Goal: Task Accomplishment & Management: Use online tool/utility

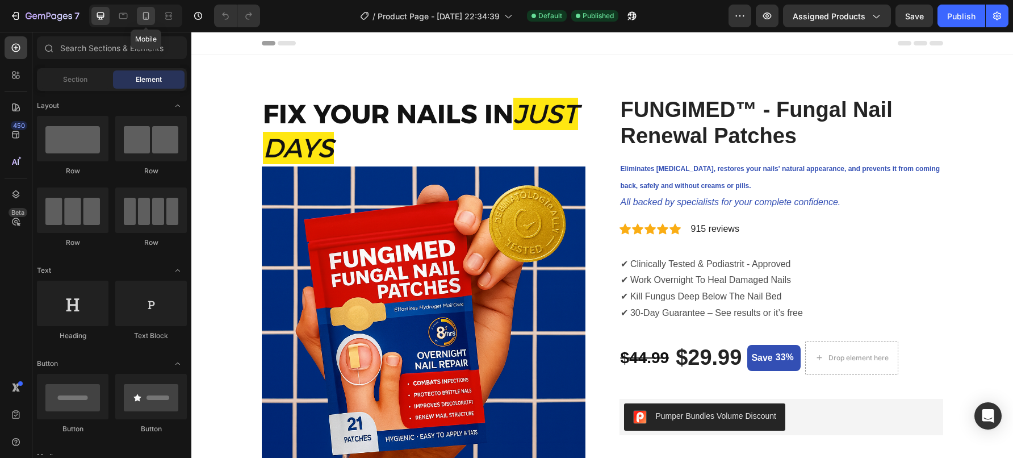
click at [144, 18] on icon at bounding box center [145, 15] width 11 height 11
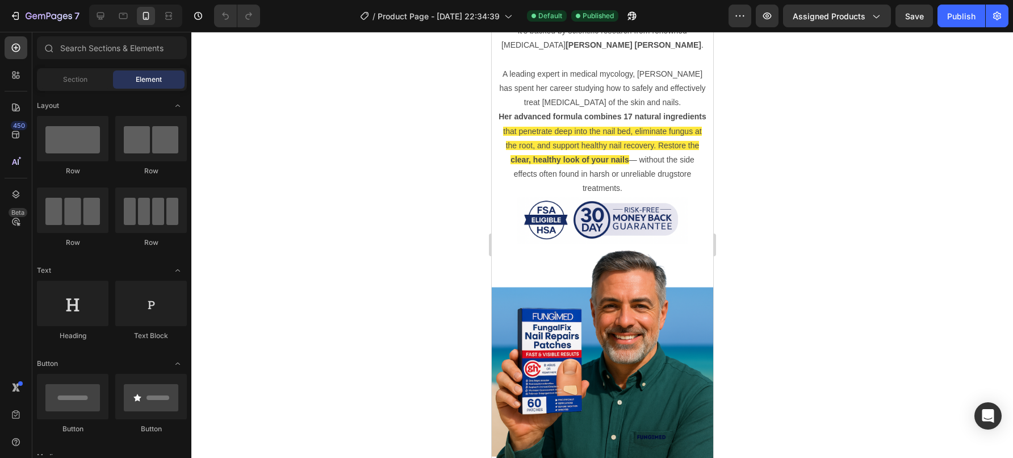
scroll to position [2068, 0]
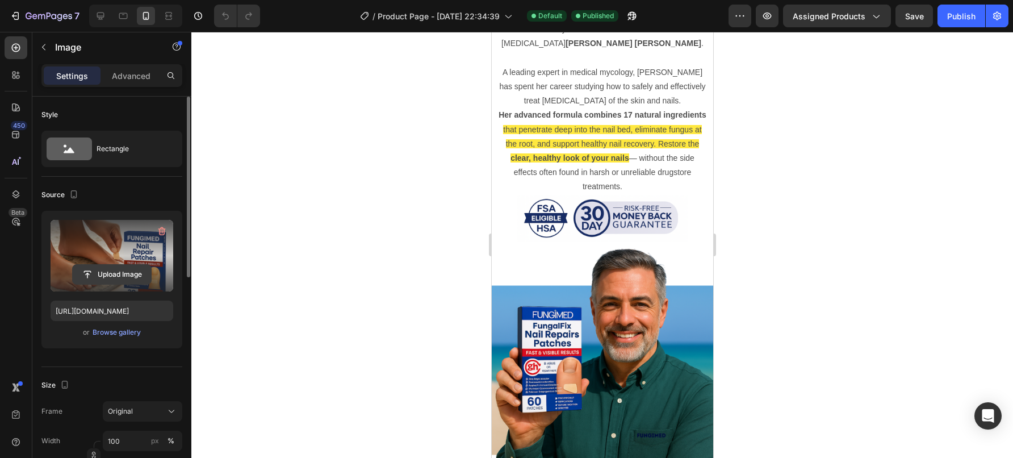
click at [115, 271] on input "file" at bounding box center [112, 274] width 78 height 19
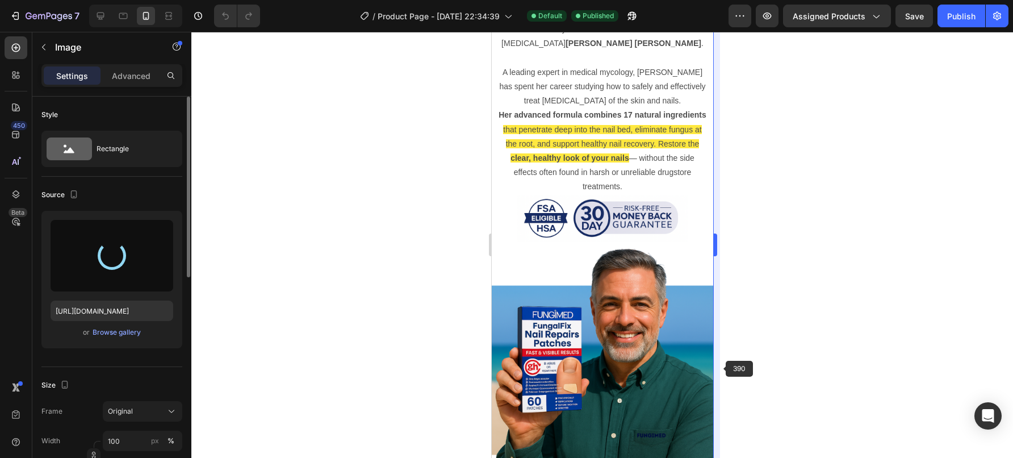
type input "[URL][DOMAIN_NAME]"
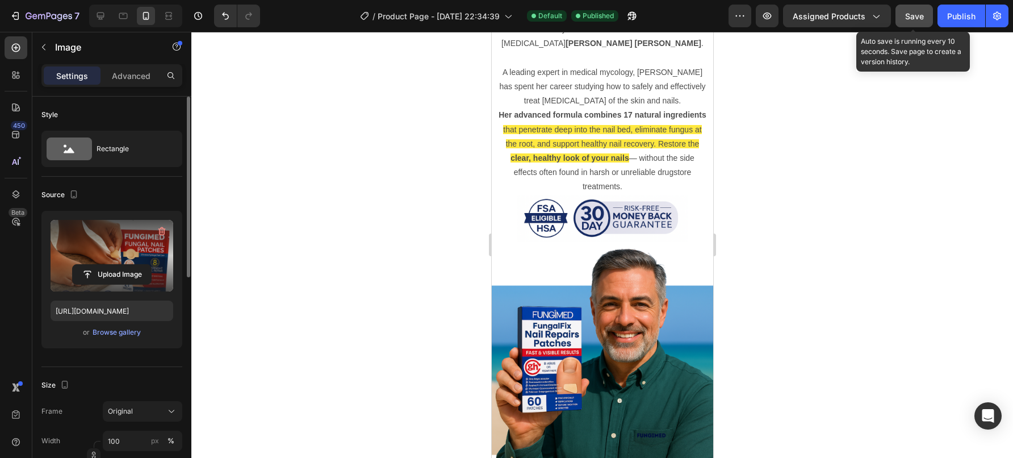
click at [911, 19] on span "Save" at bounding box center [914, 16] width 19 height 10
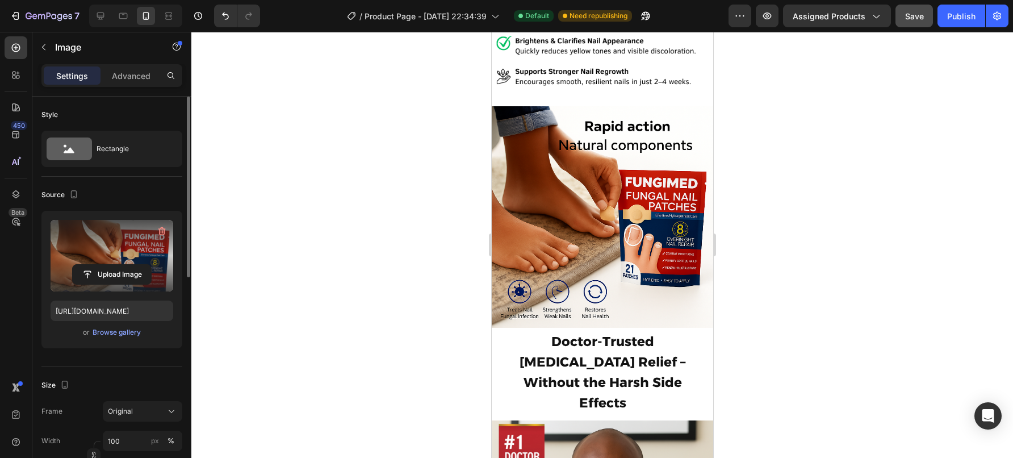
scroll to position [2098, 0]
click at [969, 20] on div "Publish" at bounding box center [961, 16] width 28 height 12
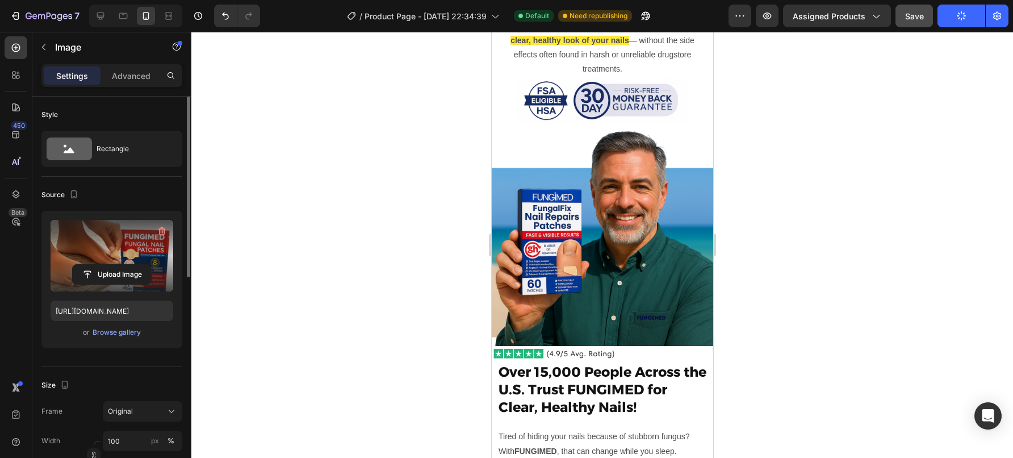
scroll to position [2852, 0]
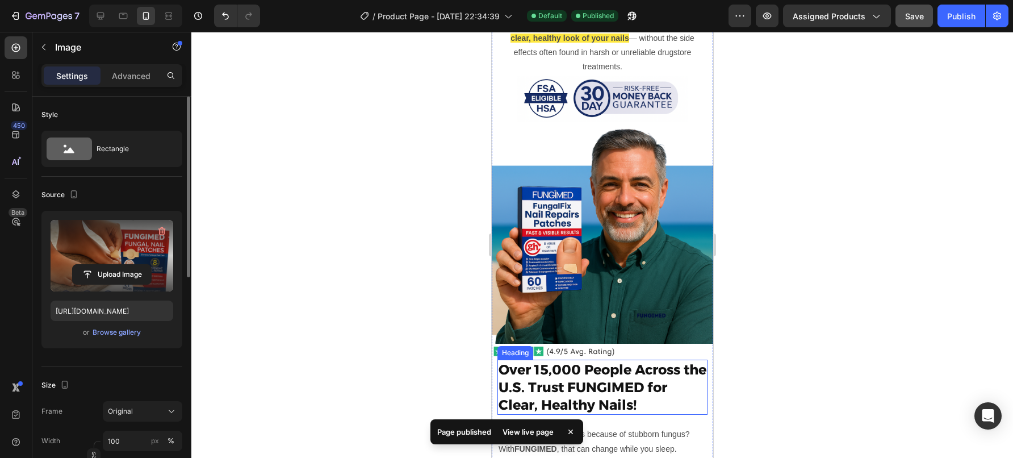
click at [595, 377] on h2 "Over 15,000 People Across the U.S. Trust FUNGIMED for Clear, Healthy Nails!" at bounding box center [602, 387] width 210 height 56
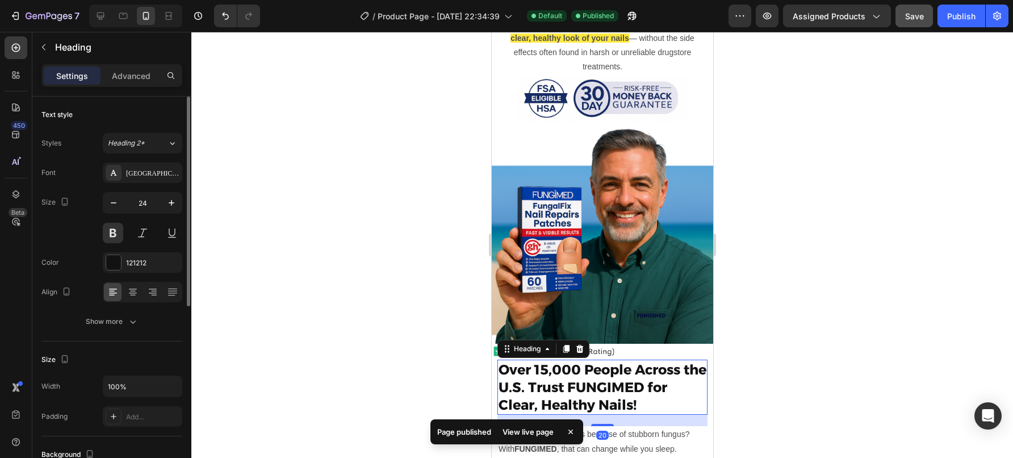
click at [551, 359] on h2 "Over 15,000 People Across the U.S. Trust FUNGIMED for Clear, Healthy Nails!" at bounding box center [602, 387] width 210 height 56
click at [547, 361] on p "Over 15,000 People Across the U.S. Trust FUNGIMED for Clear, Healthy Nails!" at bounding box center [602, 387] width 208 height 53
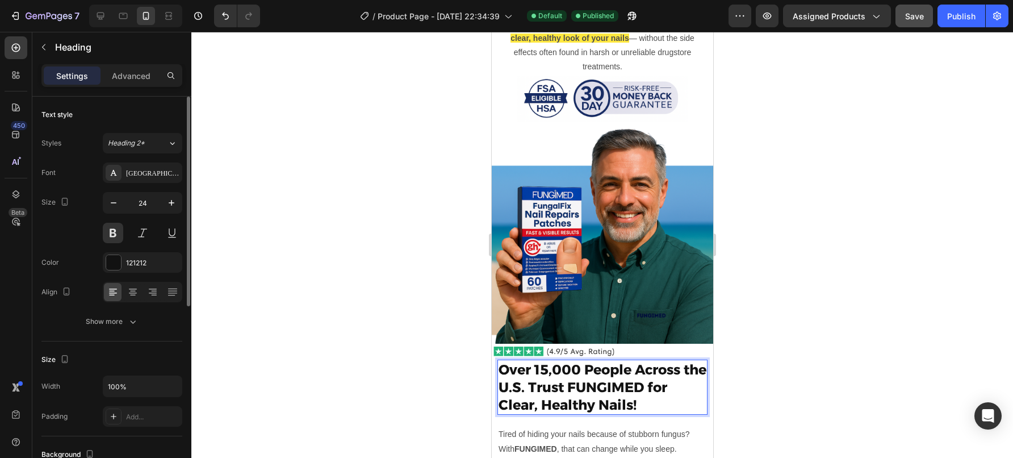
click at [566, 361] on p "Over 15,000 People Across the U.S. Trust FUNGIMED for Clear, Healthy Nails!" at bounding box center [602, 387] width 208 height 53
click at [553, 369] on p "Over 15,000 People Across the U.S. Trust FUNGIMED for Clear, Healthy Nails!" at bounding box center [602, 387] width 208 height 53
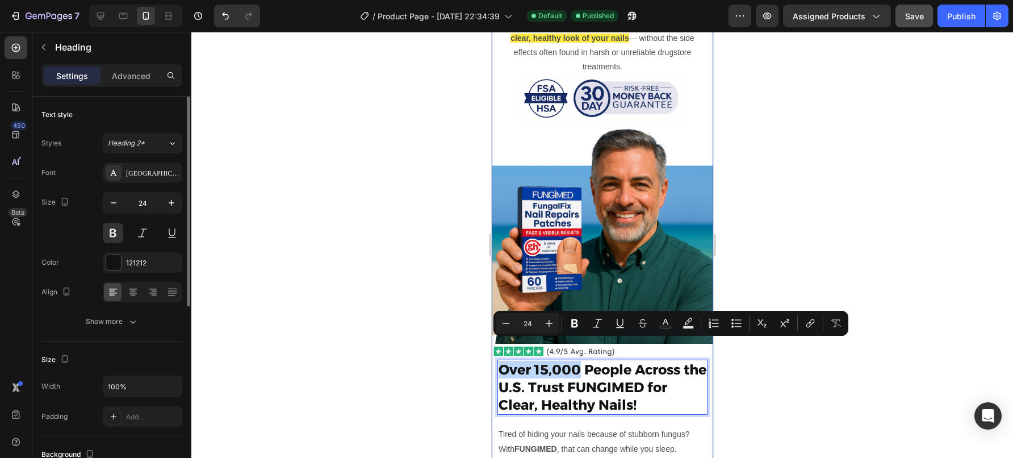
drag, startPoint x: 582, startPoint y: 348, endPoint x: 496, endPoint y: 351, distance: 85.2
click at [497, 359] on h2 "Over 15,000 People Across the U.S. Trust FUNGIMED for Clear, Healthy Nails!" at bounding box center [602, 387] width 210 height 56
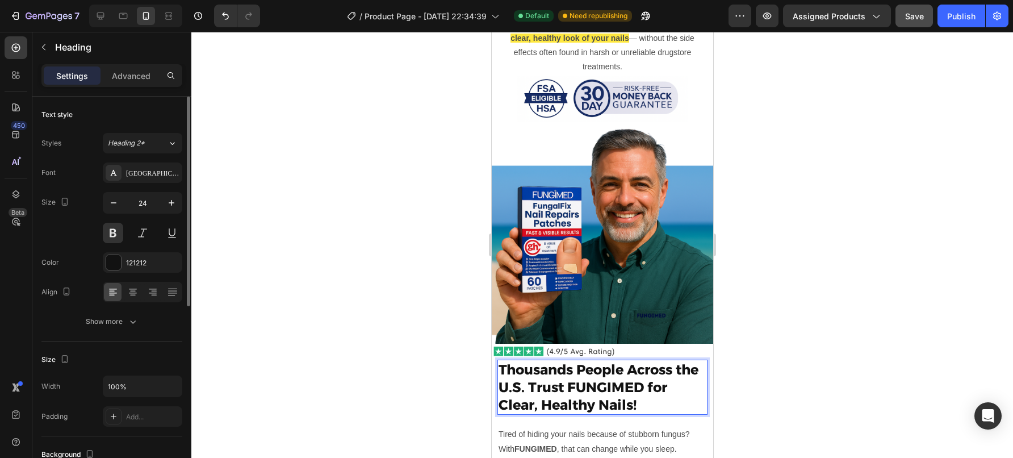
click at [680, 380] on p "Thousands People Across the U.S. Trust FUNGIMED for Clear, Healthy Nails!" at bounding box center [602, 387] width 208 height 53
click at [746, 359] on div at bounding box center [602, 245] width 822 height 426
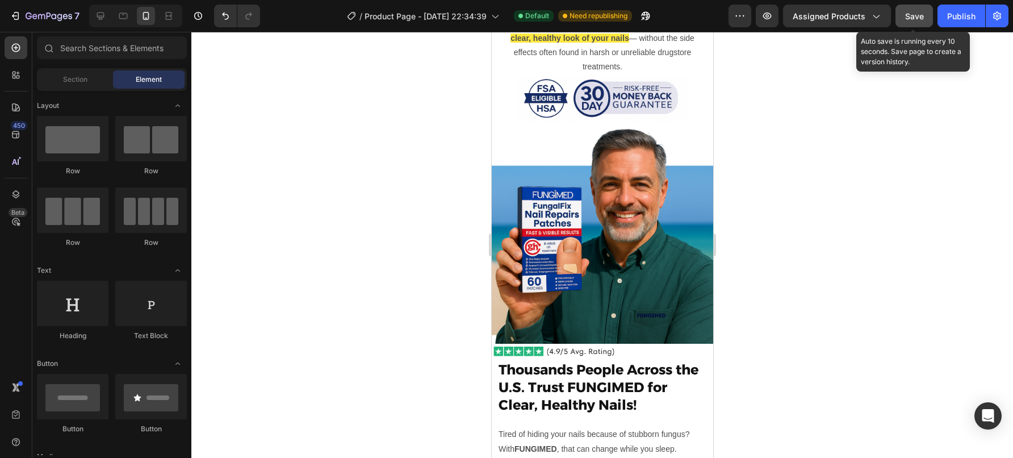
click at [918, 10] on div "Save" at bounding box center [914, 16] width 19 height 12
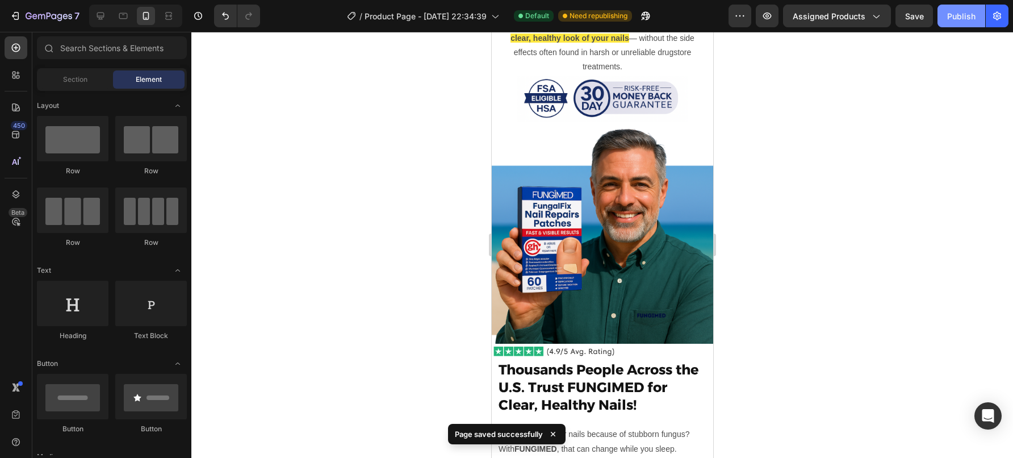
click at [965, 18] on div "Publish" at bounding box center [961, 16] width 28 height 12
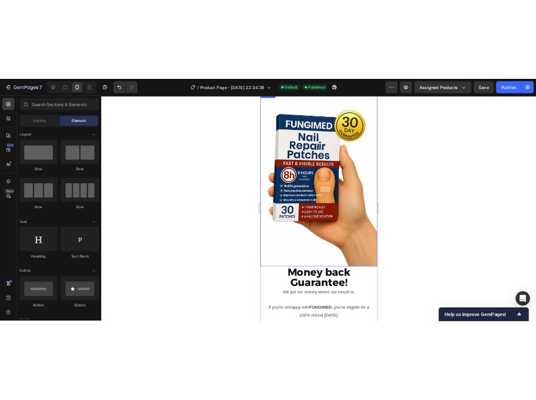
scroll to position [3450, 0]
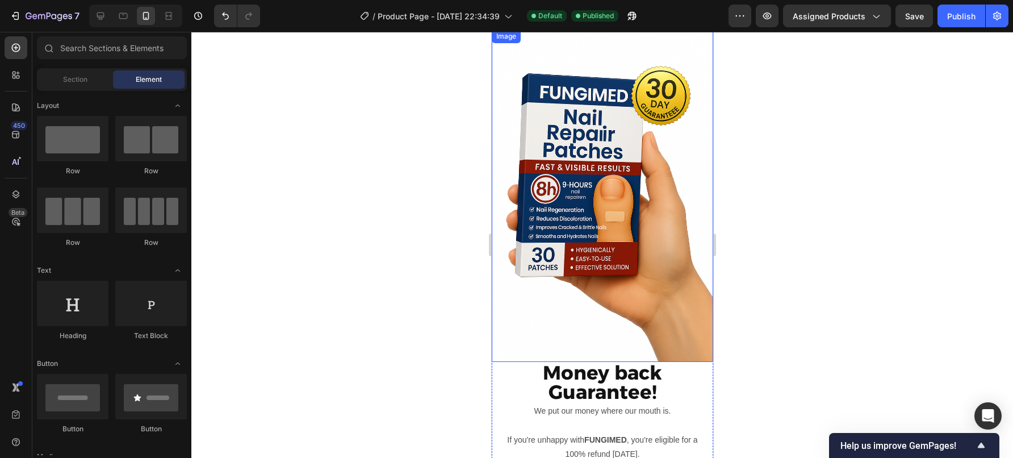
click at [628, 221] on img at bounding box center [601, 196] width 221 height 332
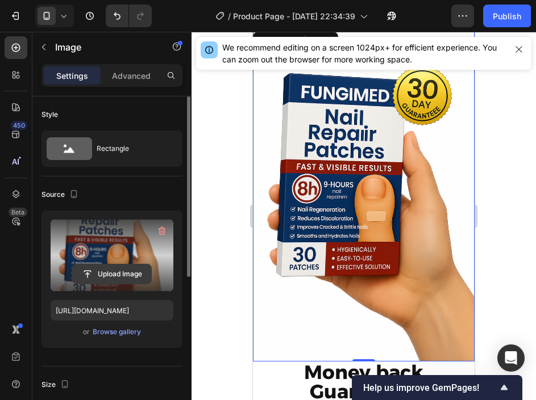
click at [108, 267] on input "file" at bounding box center [112, 274] width 78 height 19
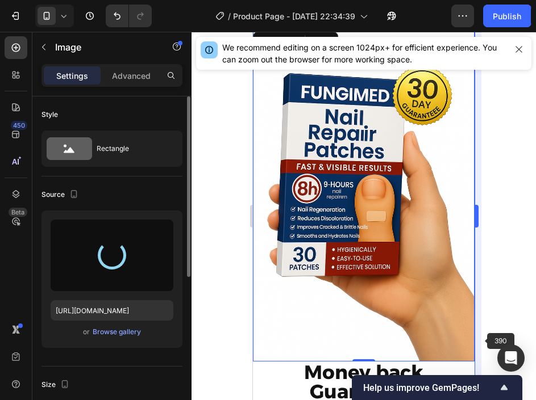
type input "https://cdn.shopify.com/s/files/1/0938/3352/7582/files/gempages_573585802143990…"
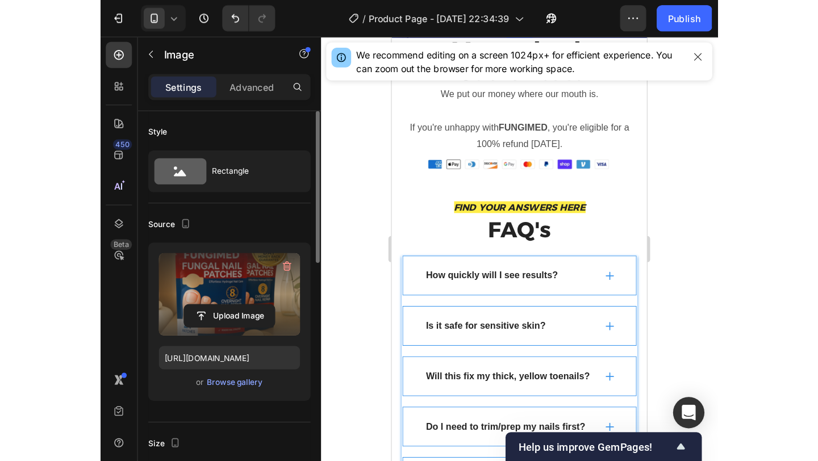
scroll to position [3738, 0]
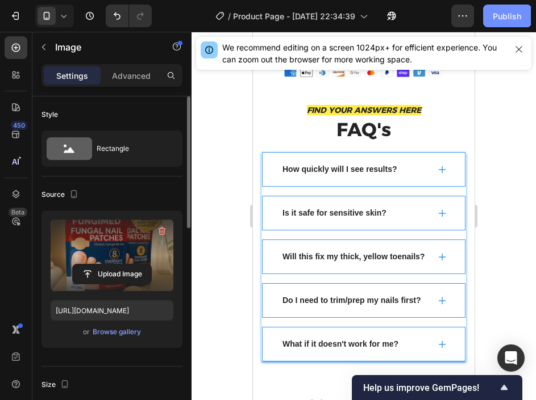
click at [510, 16] on div "Publish" at bounding box center [506, 16] width 28 height 12
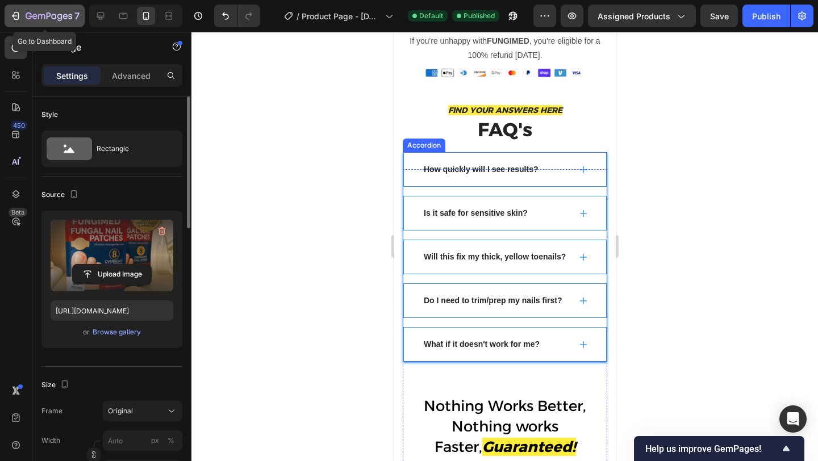
click at [19, 18] on icon "button" at bounding box center [15, 15] width 11 height 11
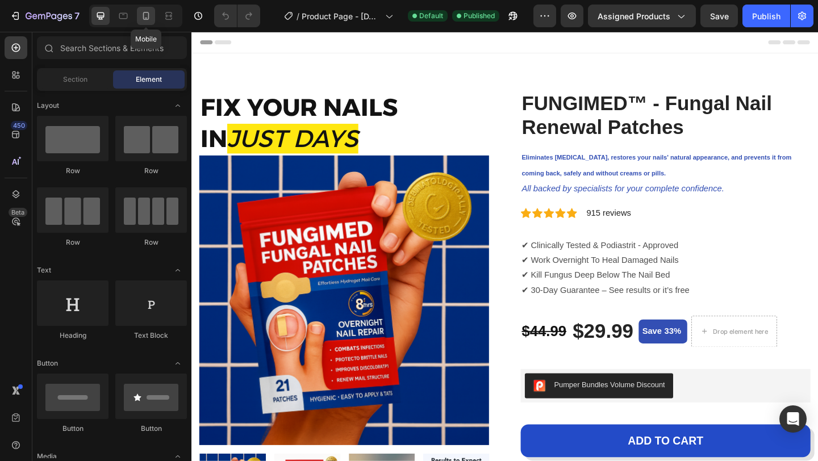
click at [145, 13] on icon at bounding box center [145, 15] width 11 height 11
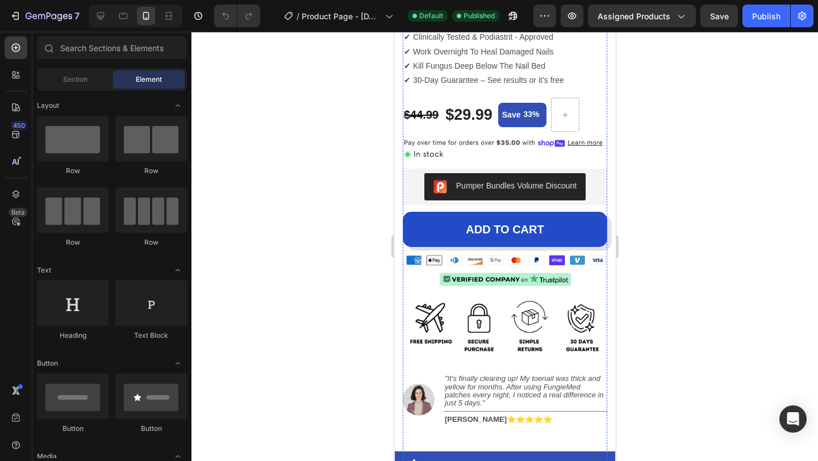
scroll to position [499, 0]
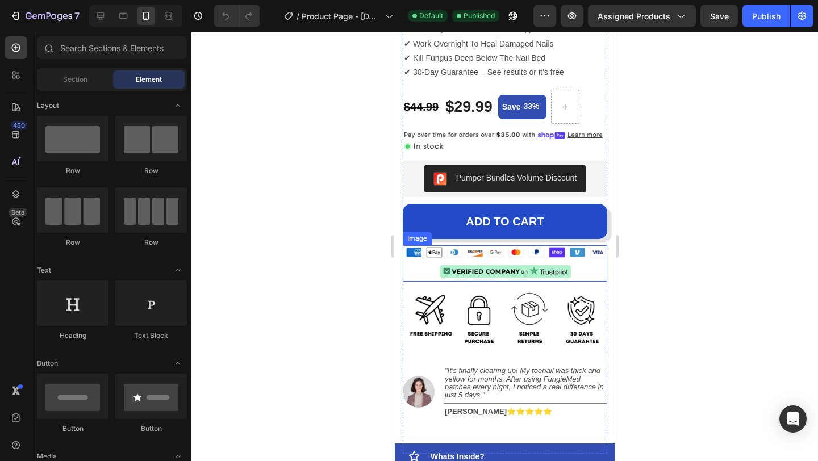
click at [505, 255] on img at bounding box center [504, 263] width 204 height 37
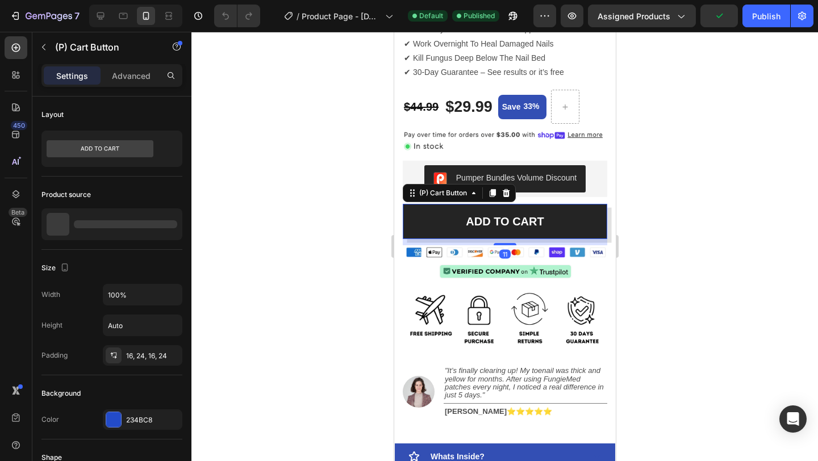
click at [503, 233] on button "ADD TO CART" at bounding box center [504, 221] width 204 height 35
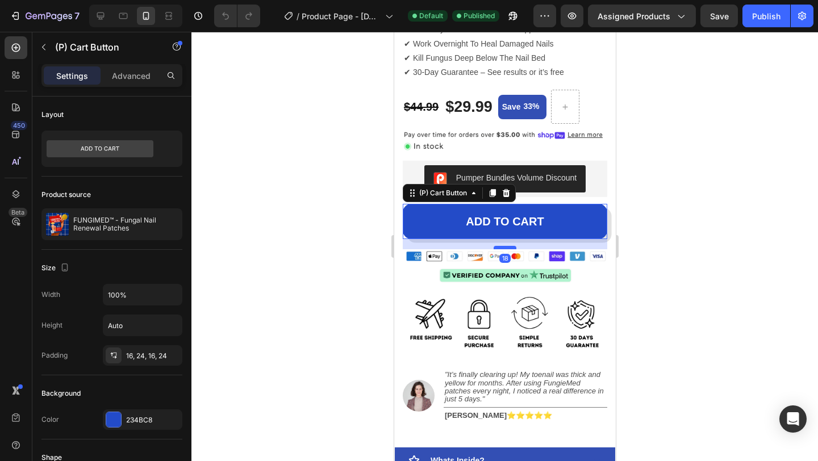
click at [502, 248] on div at bounding box center [504, 247] width 23 height 3
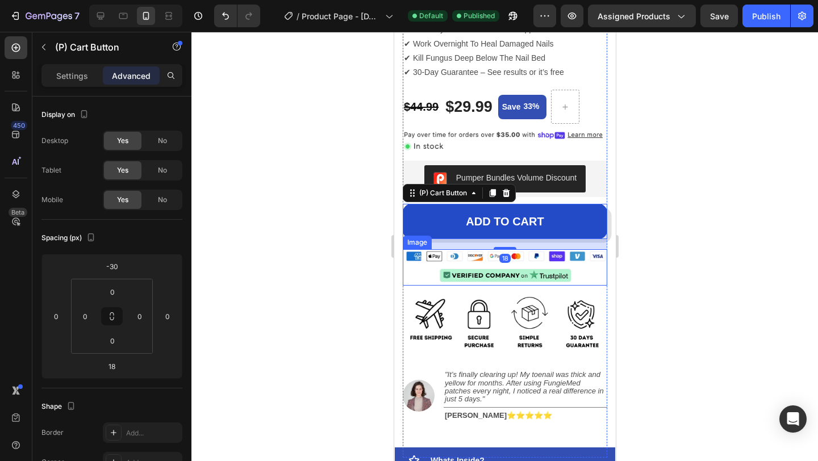
click at [497, 273] on img at bounding box center [504, 267] width 204 height 37
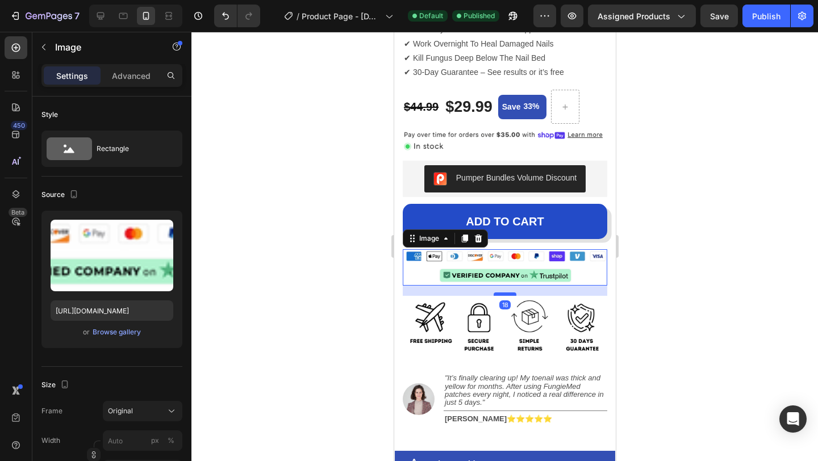
click at [501, 295] on div at bounding box center [504, 293] width 23 height 3
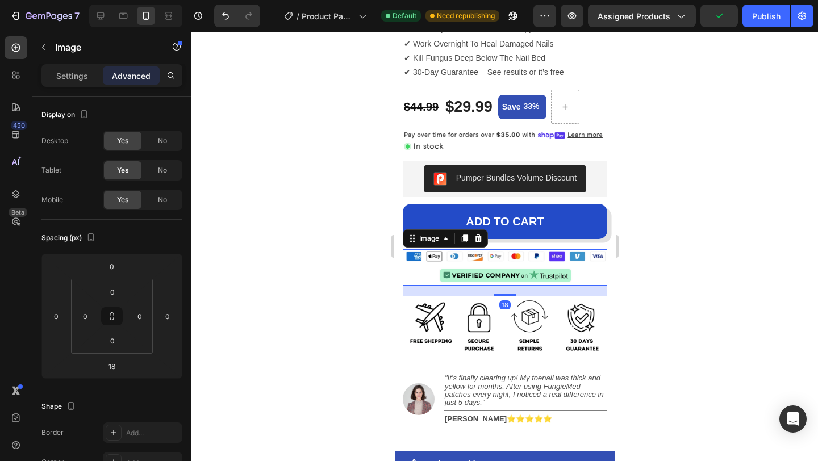
click at [687, 257] on div at bounding box center [504, 246] width 626 height 429
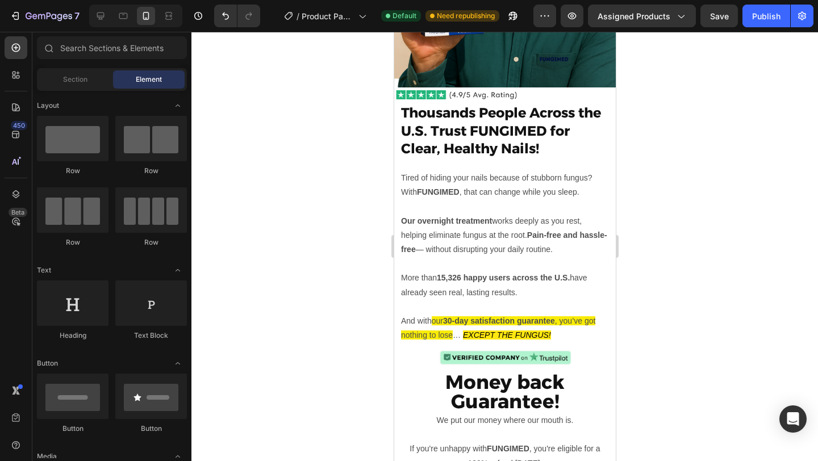
scroll to position [2949, 0]
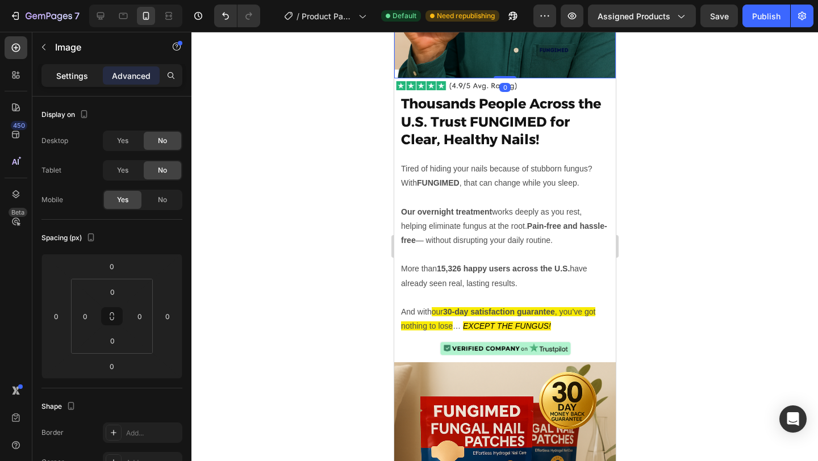
click at [72, 77] on p "Settings" at bounding box center [72, 76] width 32 height 12
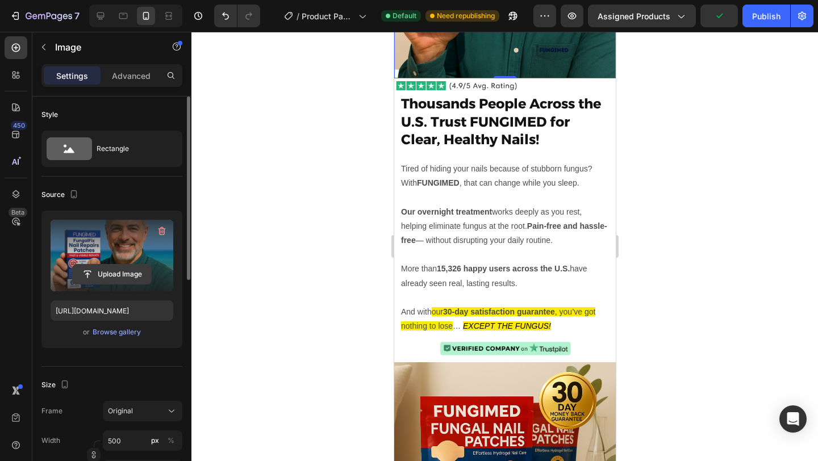
click at [119, 270] on input "file" at bounding box center [112, 274] width 78 height 19
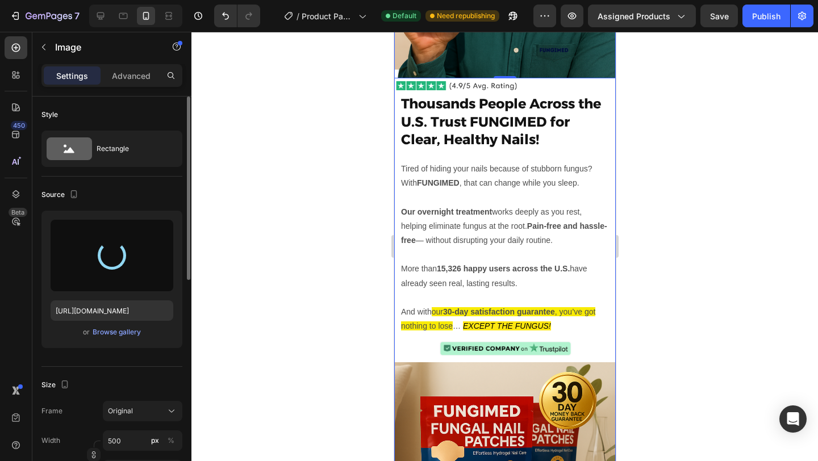
type input "[URL][DOMAIN_NAME]"
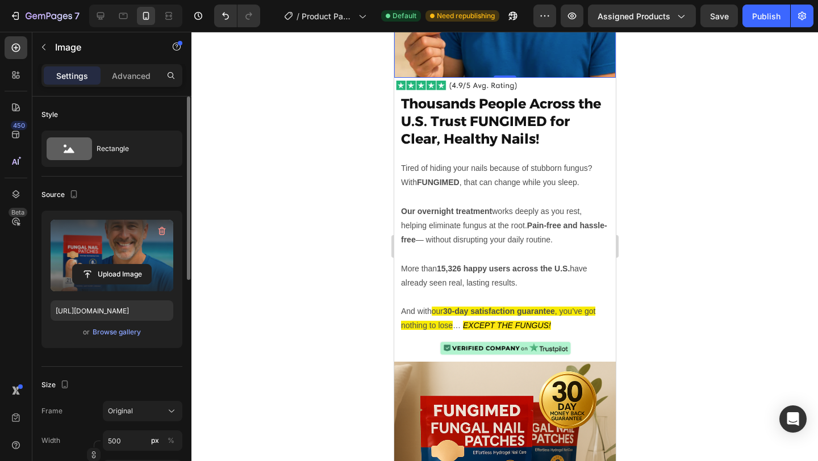
click at [714, 249] on div at bounding box center [504, 246] width 626 height 429
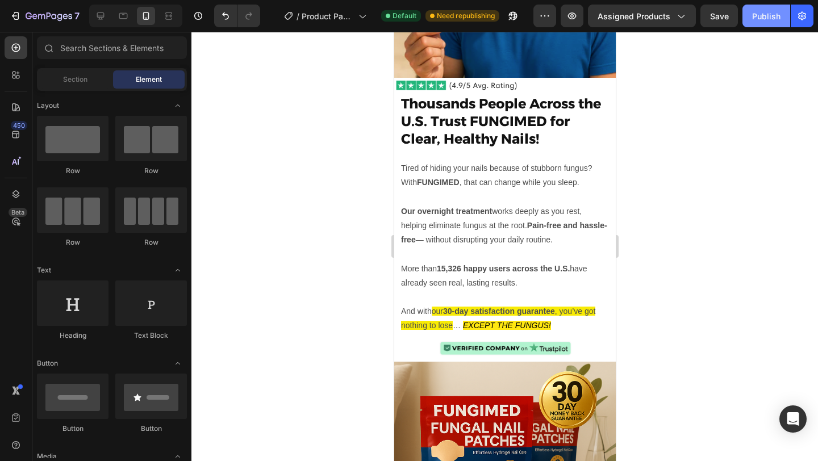
click at [766, 22] on button "Publish" at bounding box center [766, 16] width 48 height 23
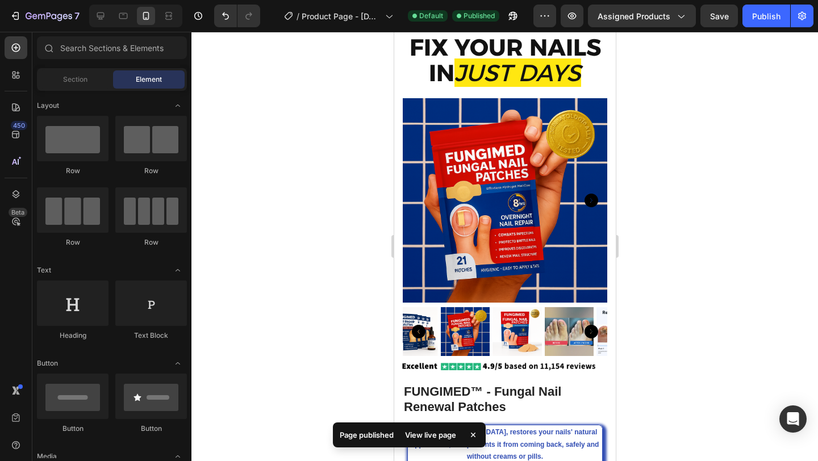
scroll to position [0, 0]
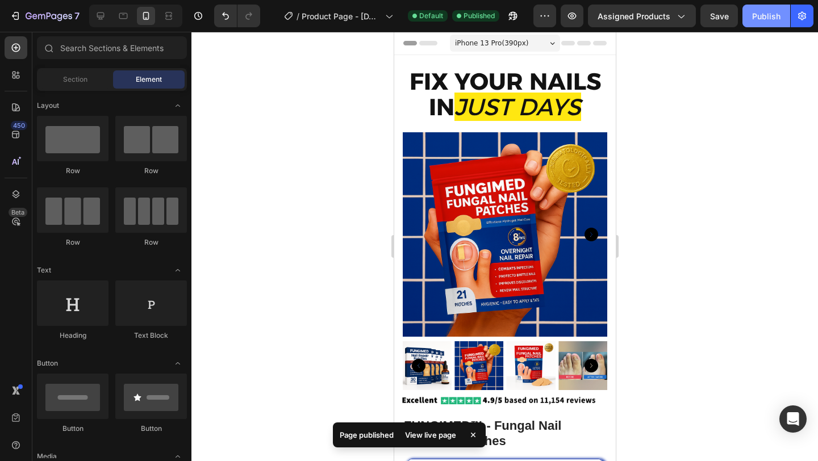
click at [767, 25] on button "Publish" at bounding box center [766, 16] width 48 height 23
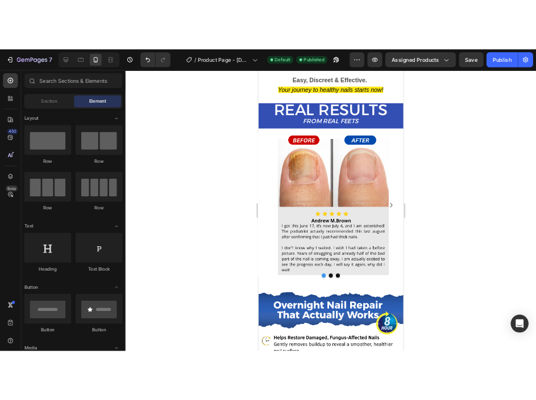
scroll to position [1625, 0]
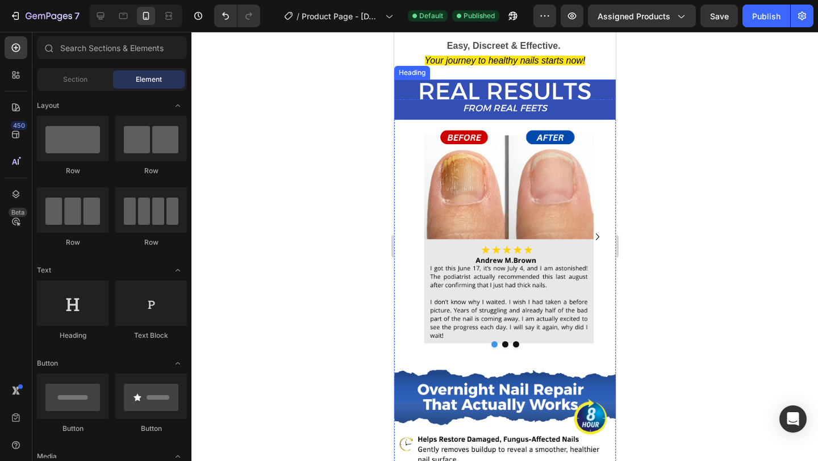
click at [550, 106] on h2 "REAL RESULTS FROM REAL FEETS" at bounding box center [504, 100] width 221 height 40
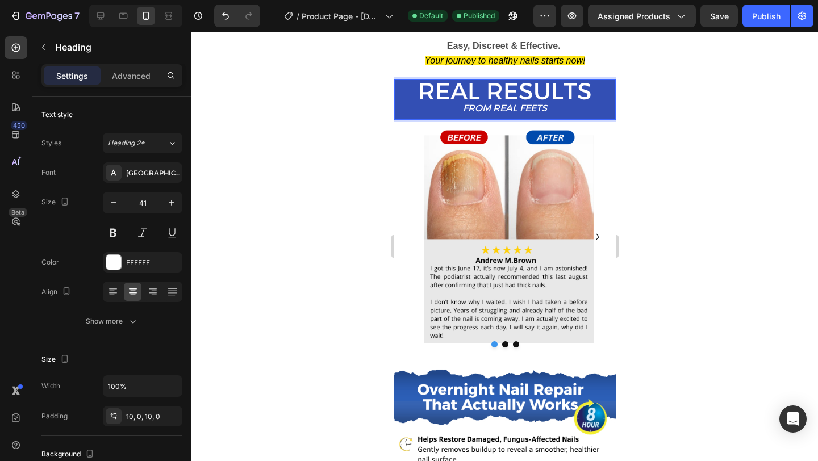
click at [546, 106] on icon "FROM REAL FEETS" at bounding box center [504, 108] width 84 height 11
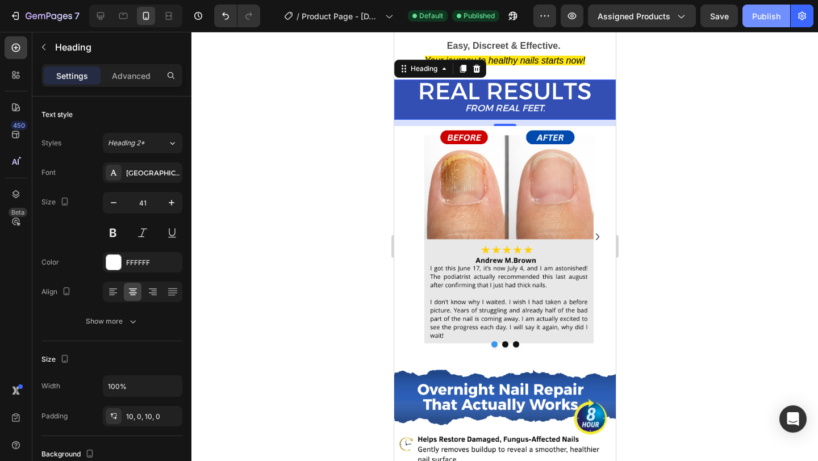
click at [764, 20] on div "Publish" at bounding box center [766, 16] width 28 height 12
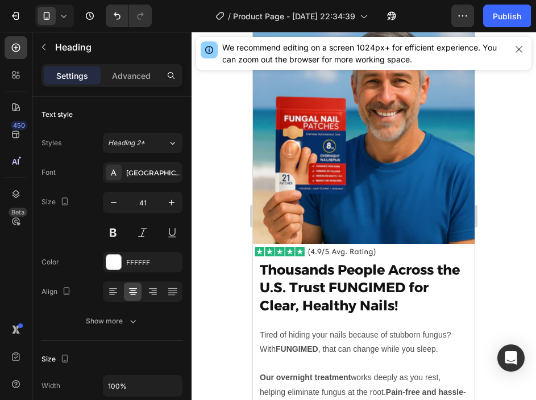
scroll to position [2947, 0]
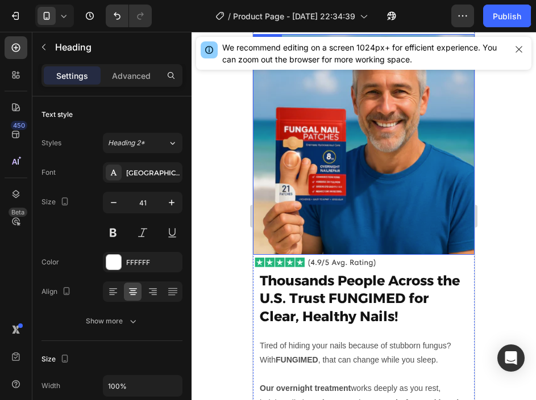
click at [363, 172] on img at bounding box center [363, 144] width 221 height 221
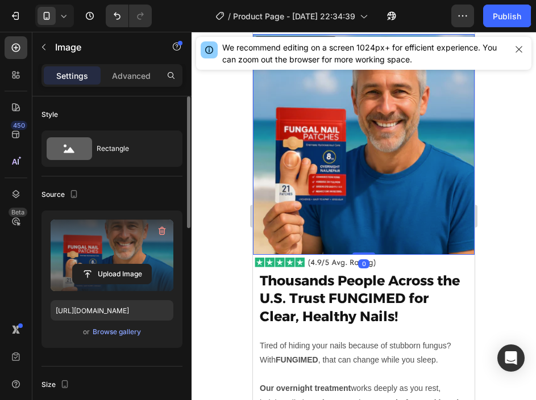
click at [99, 256] on label at bounding box center [112, 256] width 123 height 72
click at [99, 265] on input "file" at bounding box center [112, 274] width 78 height 19
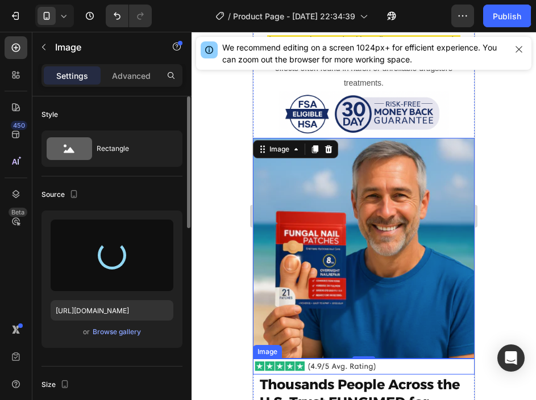
scroll to position [2842, 0]
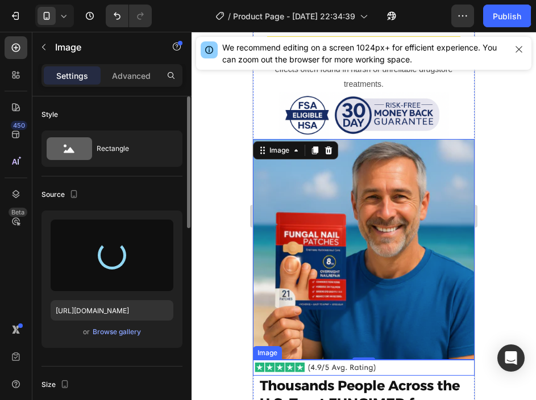
type input "[URL][DOMAIN_NAME]"
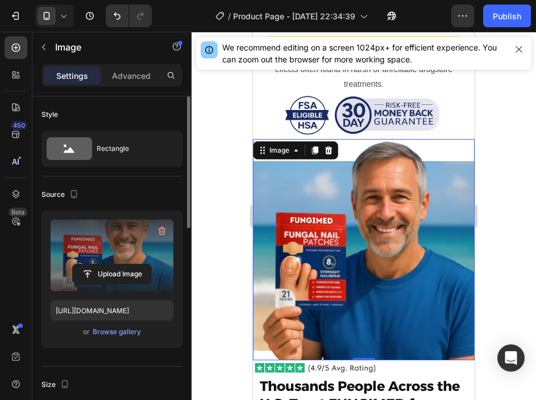
click at [521, 262] on div at bounding box center [363, 216] width 344 height 369
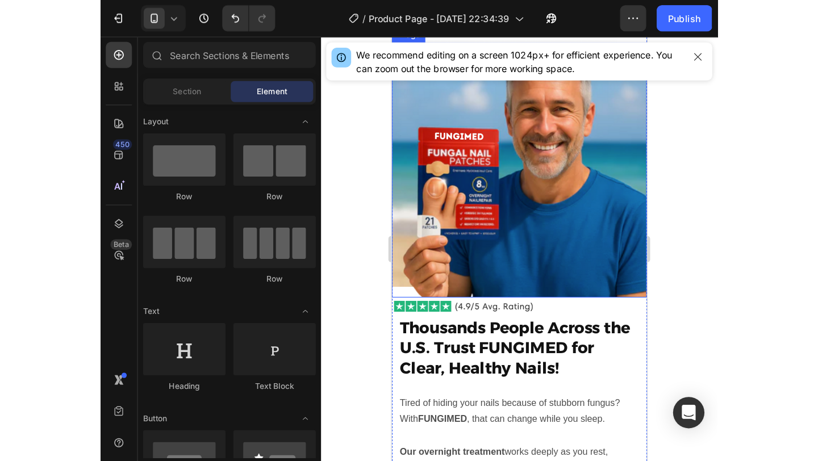
scroll to position [2946, 0]
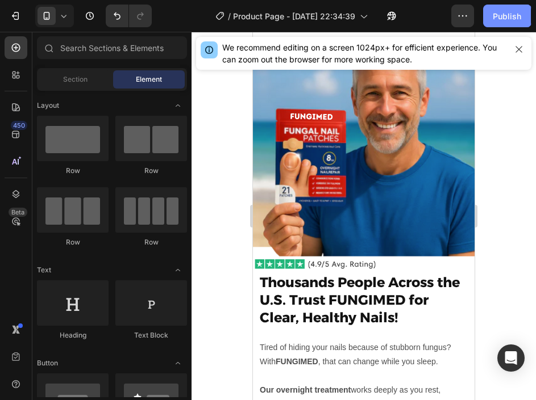
click at [501, 11] on div "Publish" at bounding box center [506, 16] width 28 height 12
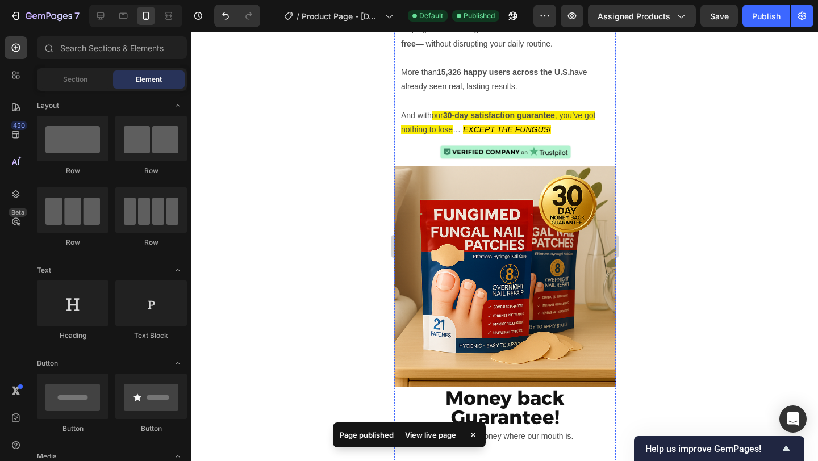
scroll to position [3332, 0]
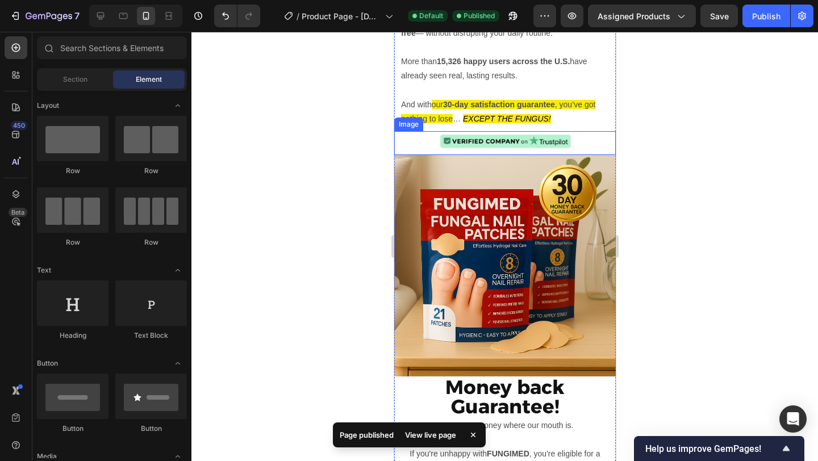
click at [521, 131] on img at bounding box center [504, 143] width 142 height 24
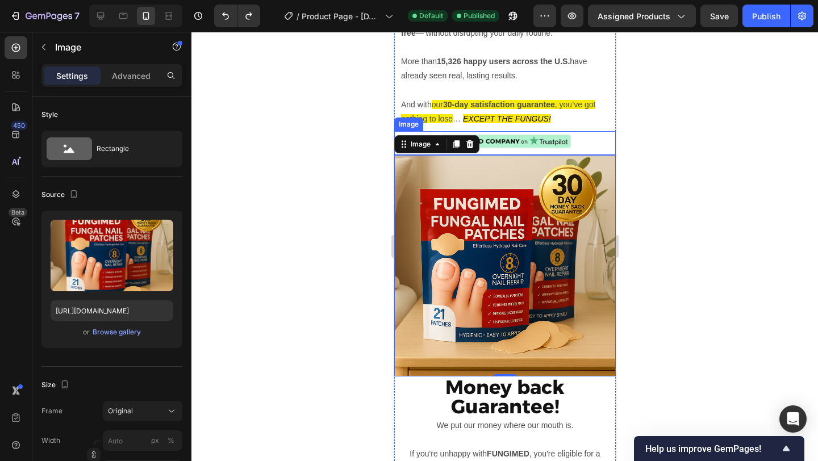
click at [508, 131] on img at bounding box center [504, 143] width 142 height 24
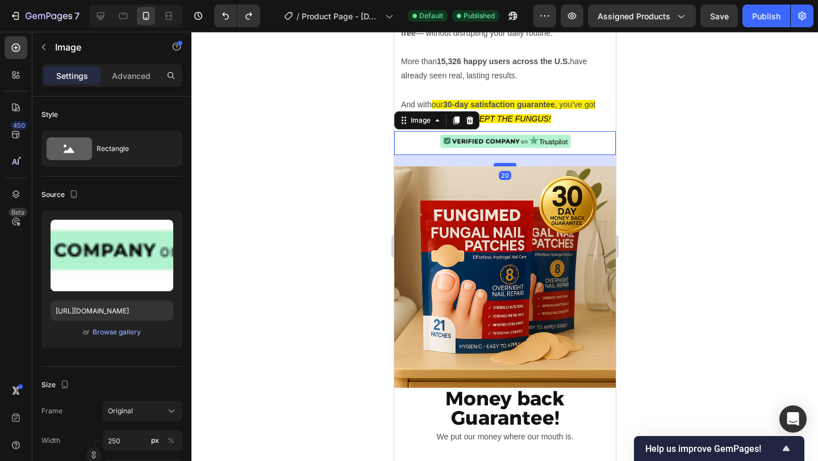
drag, startPoint x: 507, startPoint y: 131, endPoint x: 507, endPoint y: 142, distance: 10.8
click at [507, 163] on div at bounding box center [504, 164] width 23 height 3
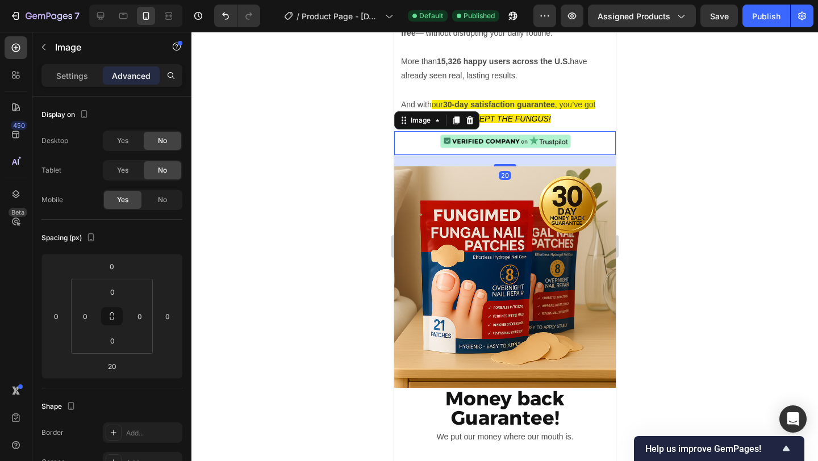
click at [667, 132] on div at bounding box center [504, 246] width 626 height 429
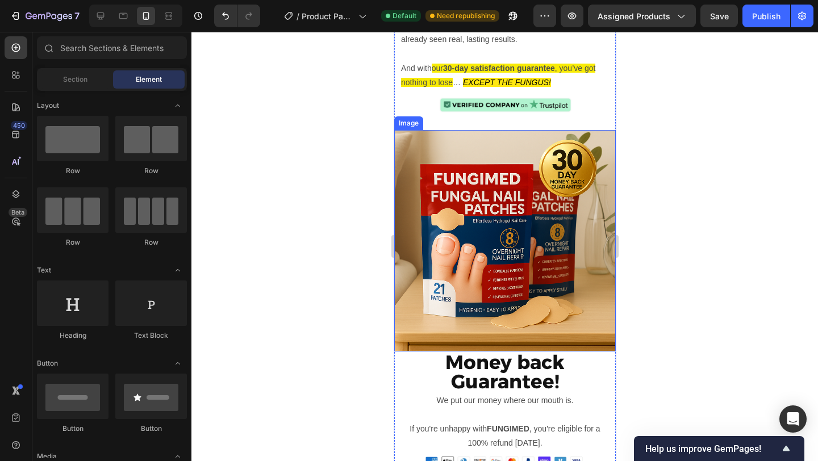
scroll to position [3370, 0]
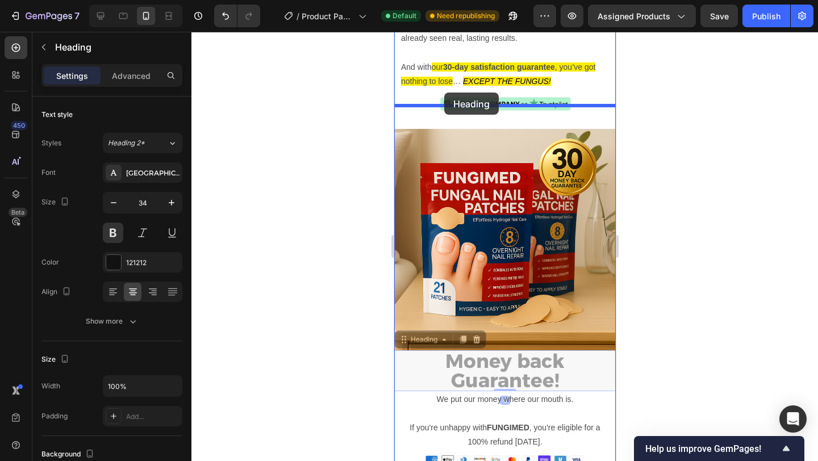
drag, startPoint x: 411, startPoint y: 321, endPoint x: 444, endPoint y: 94, distance: 230.0
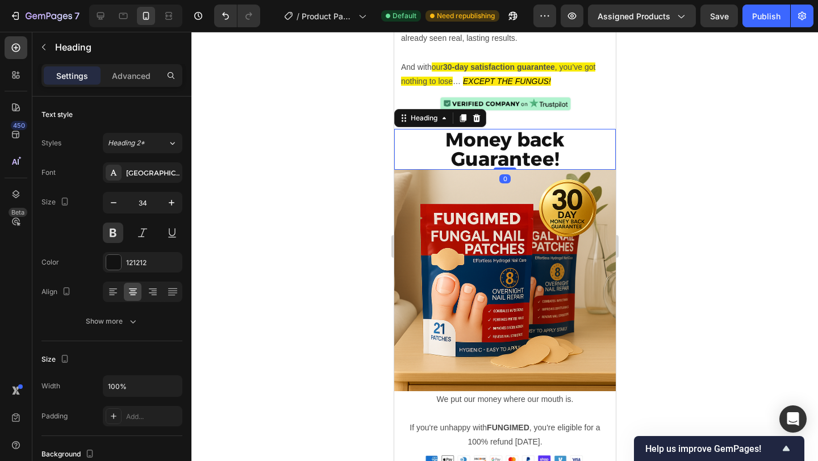
click at [704, 216] on div at bounding box center [504, 246] width 626 height 429
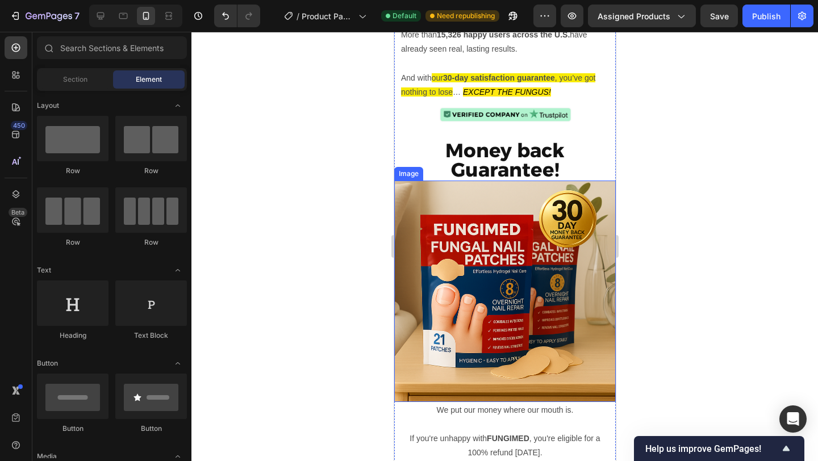
scroll to position [3336, 0]
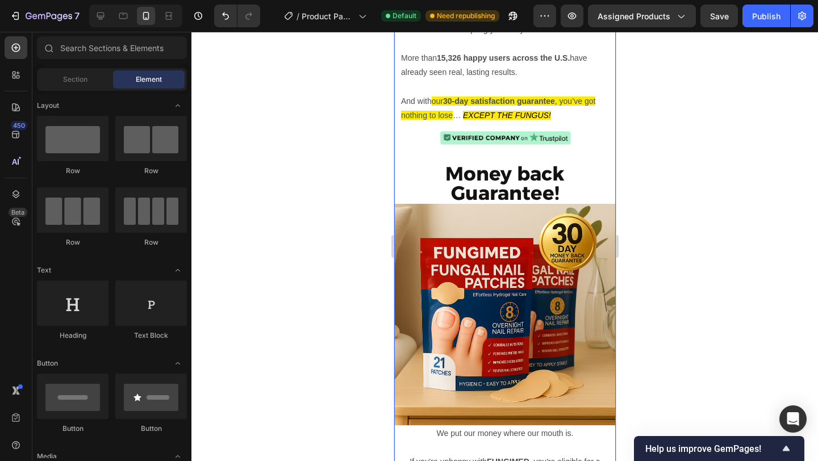
click at [504, 163] on h2 "Money back Guarantee!" at bounding box center [504, 183] width 221 height 41
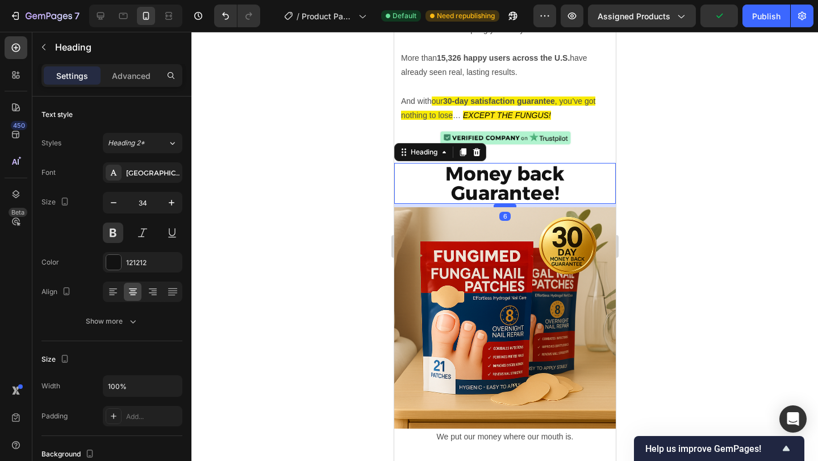
click at [501, 204] on div at bounding box center [504, 205] width 23 height 3
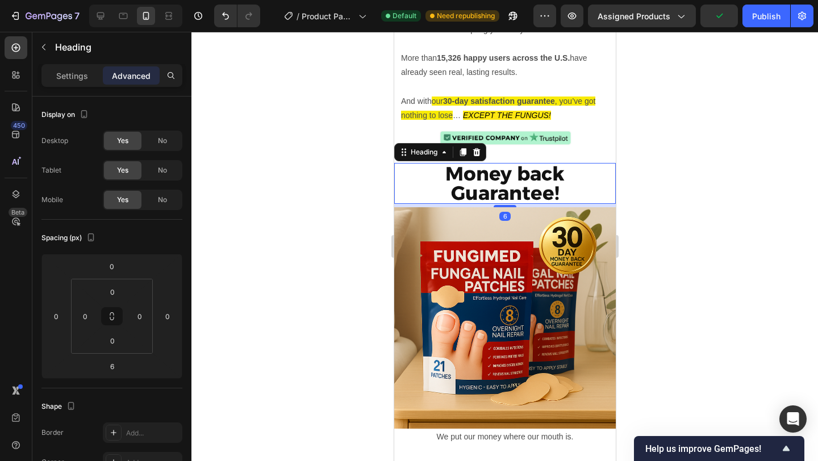
click at [689, 182] on div at bounding box center [504, 246] width 626 height 429
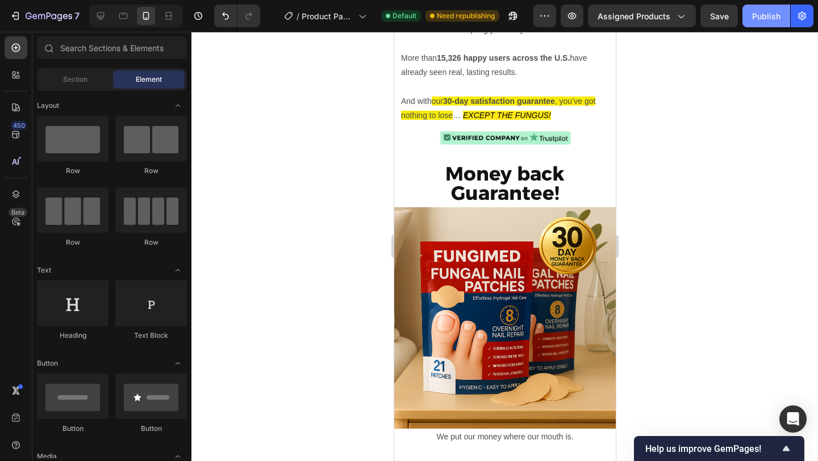
click at [764, 18] on div "Publish" at bounding box center [766, 16] width 28 height 12
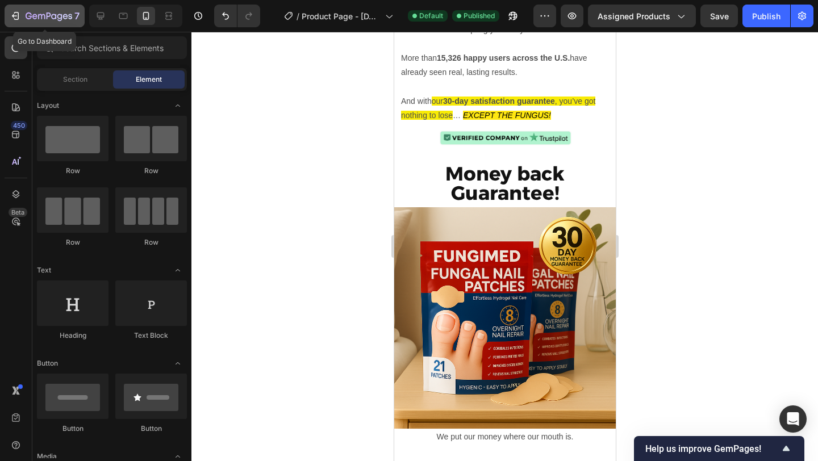
click at [15, 14] on icon "button" at bounding box center [15, 15] width 11 height 11
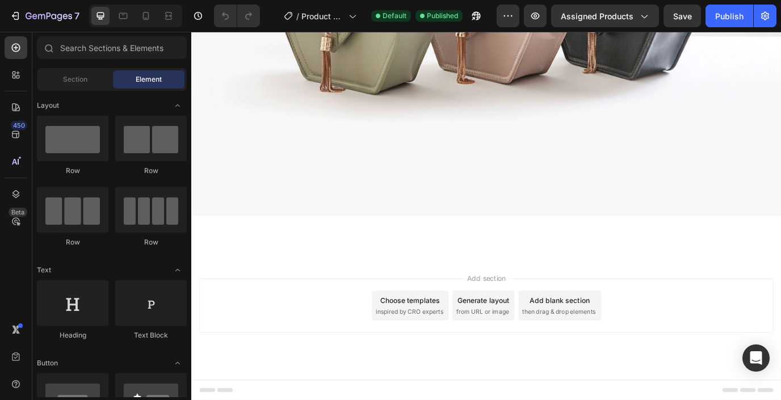
scroll to position [4563, 0]
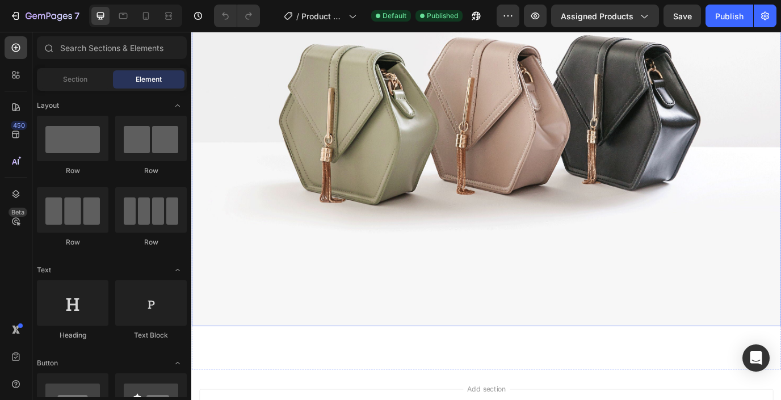
click at [538, 219] on img at bounding box center [531, 116] width 681 height 511
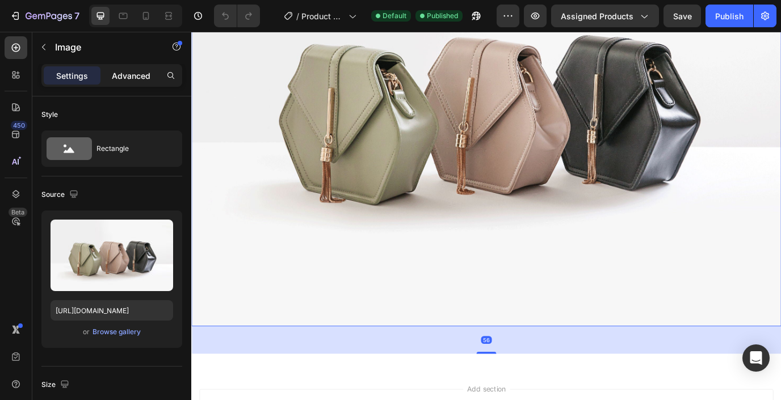
click at [139, 68] on div "Advanced" at bounding box center [131, 75] width 57 height 18
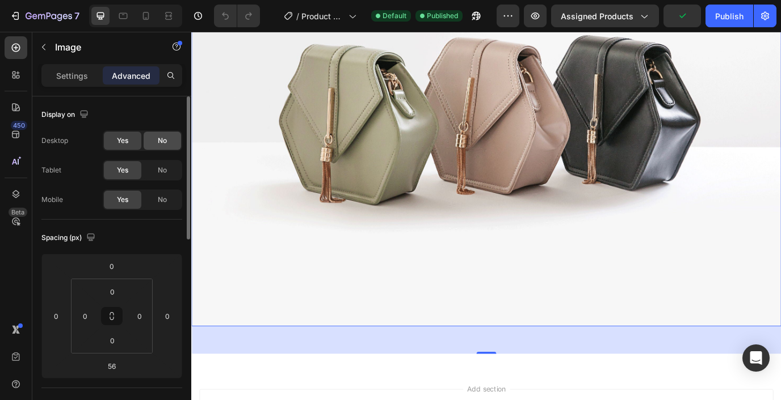
click at [157, 142] on div "No" at bounding box center [162, 141] width 37 height 18
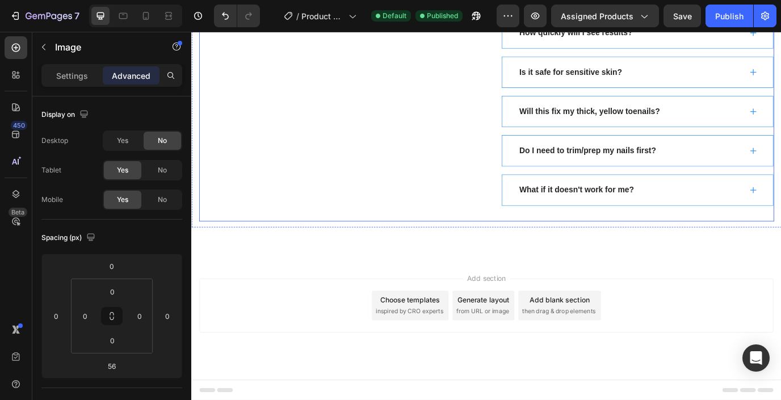
scroll to position [2176, 0]
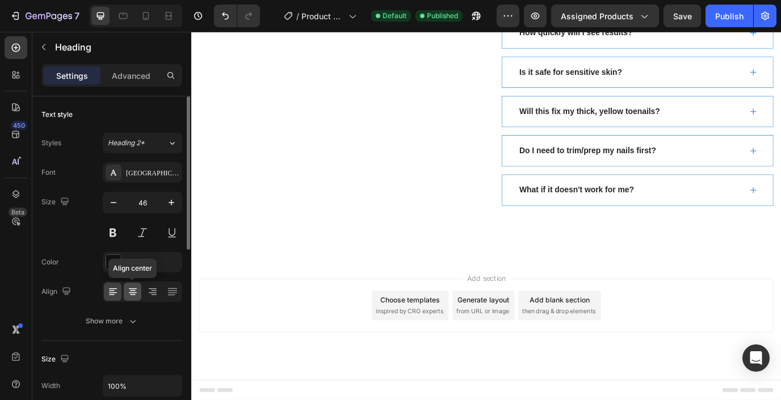
click at [130, 291] on icon at bounding box center [133, 291] width 6 height 1
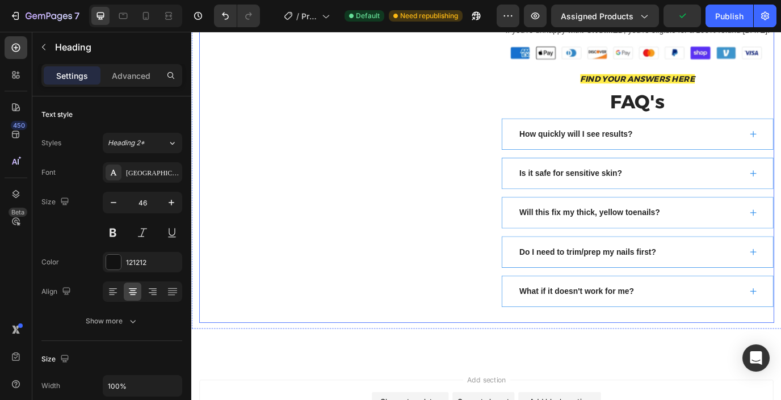
scroll to position [2029, 0]
drag, startPoint x: 563, startPoint y: 375, endPoint x: 608, endPoint y: 89, distance: 289.8
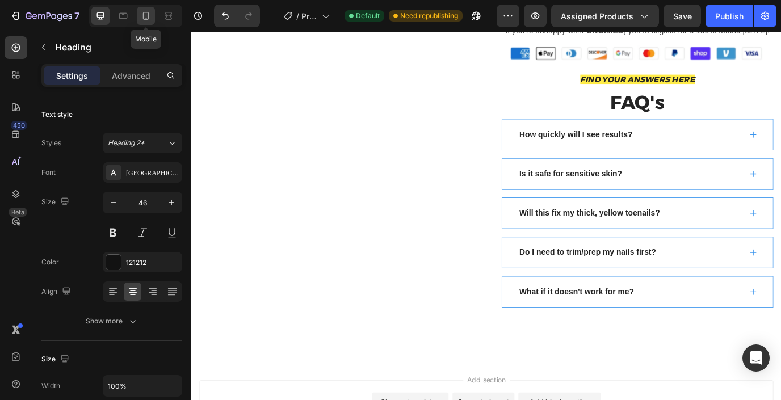
click at [142, 17] on icon at bounding box center [145, 15] width 11 height 11
type input "45"
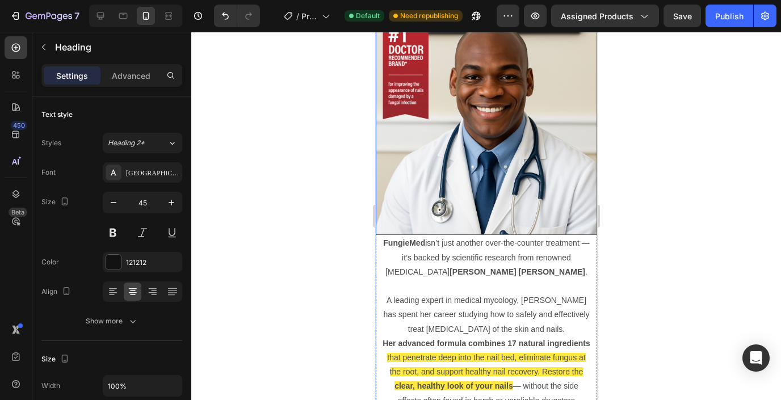
scroll to position [2315, 0]
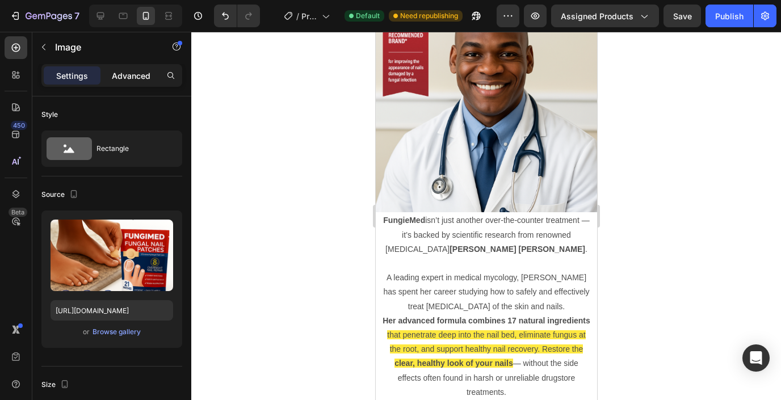
click at [132, 80] on p "Advanced" at bounding box center [131, 76] width 39 height 12
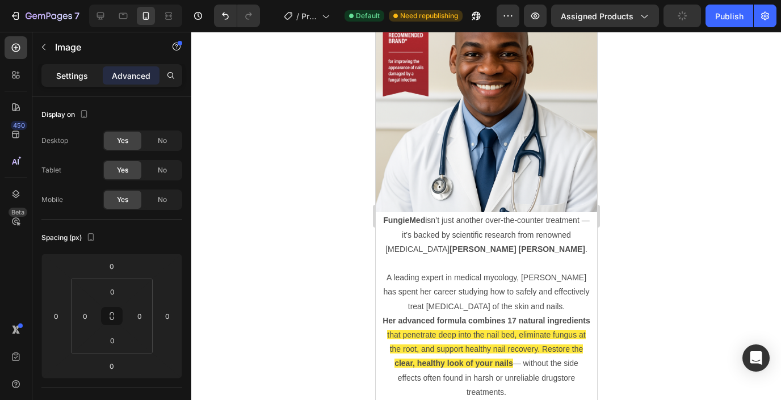
click at [71, 76] on p "Settings" at bounding box center [72, 76] width 32 height 12
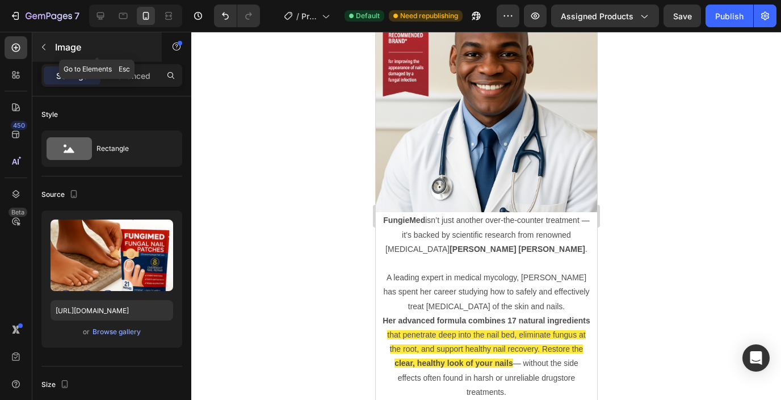
click at [40, 41] on button "button" at bounding box center [44, 47] width 18 height 18
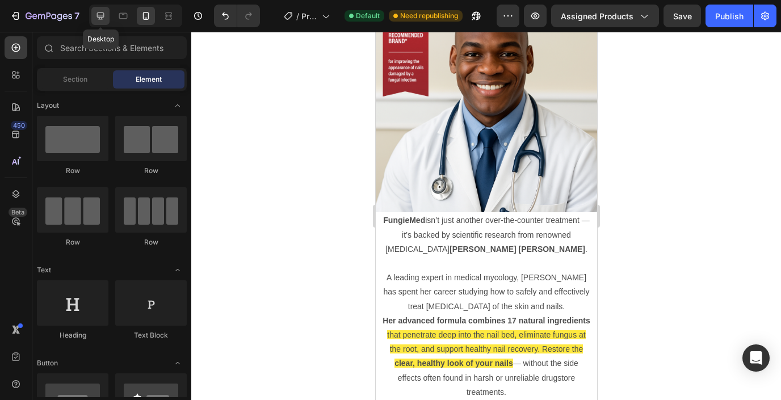
click at [95, 18] on icon at bounding box center [100, 15] width 11 height 11
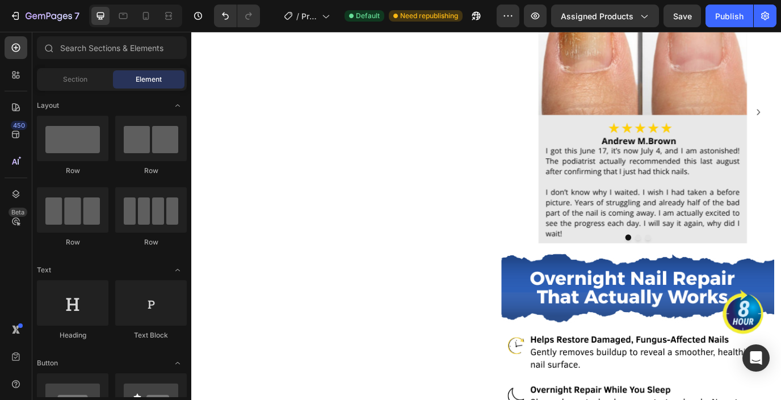
scroll to position [1338, 0]
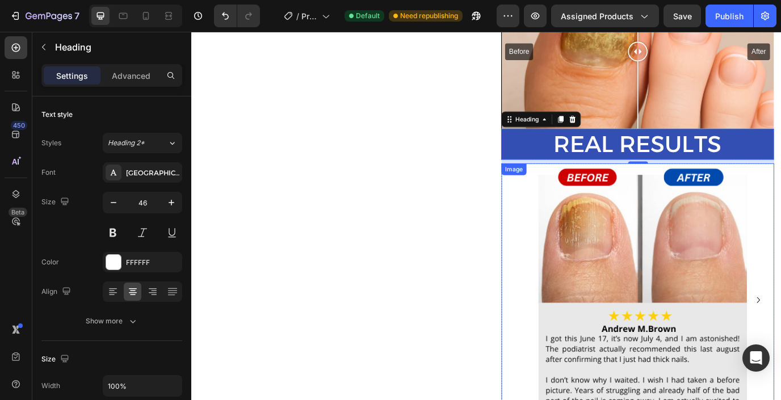
scroll to position [1160, 0]
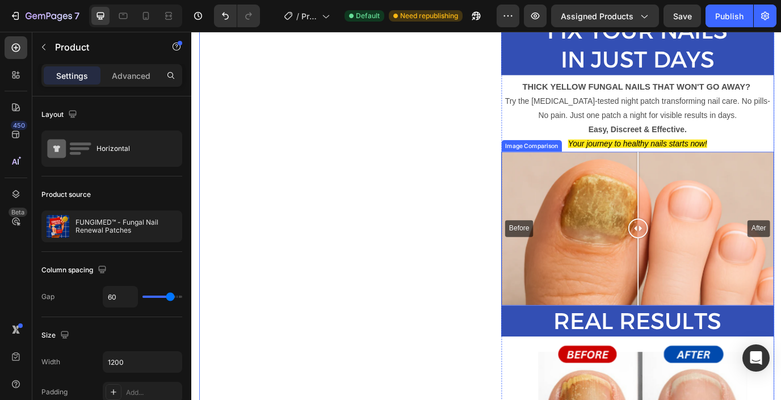
scroll to position [976, 0]
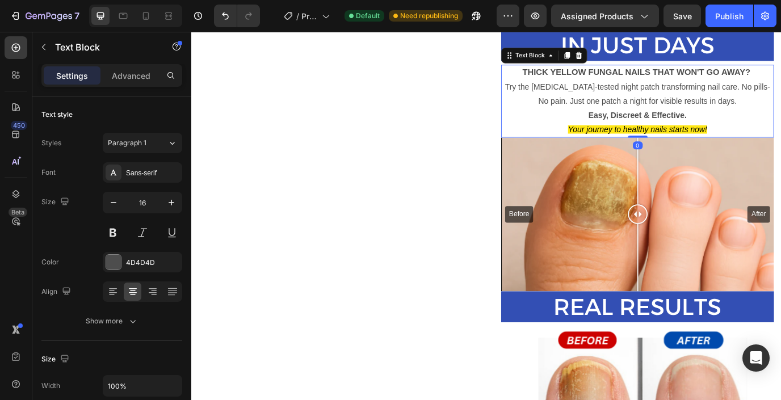
click at [660, 120] on p "THICK YELLOW FUNGAL NAILS THAT WON'T GO AWAY? Try the dermatologist-tested nigh…" at bounding box center [706, 95] width 313 height 49
click at [622, 64] on icon at bounding box center [625, 60] width 6 height 8
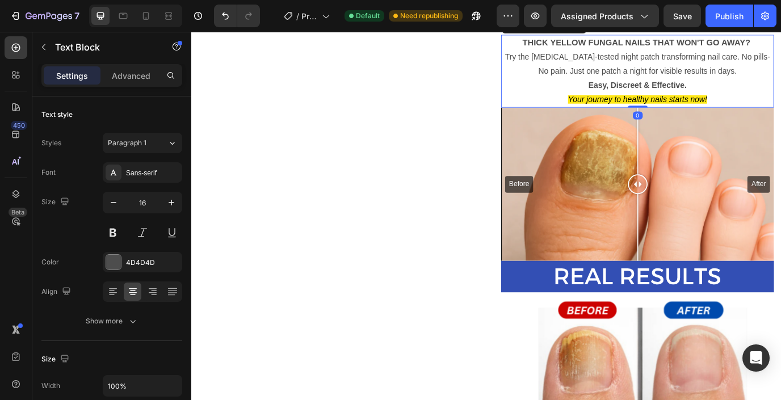
scroll to position [1142, 0]
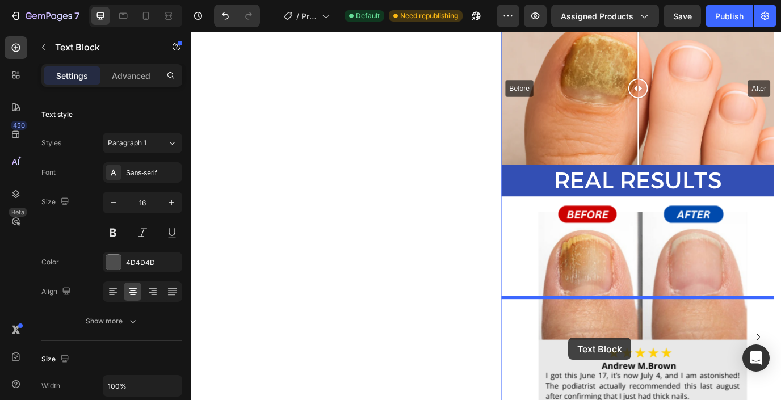
drag, startPoint x: 558, startPoint y: 129, endPoint x: 627, endPoint y: 386, distance: 265.9
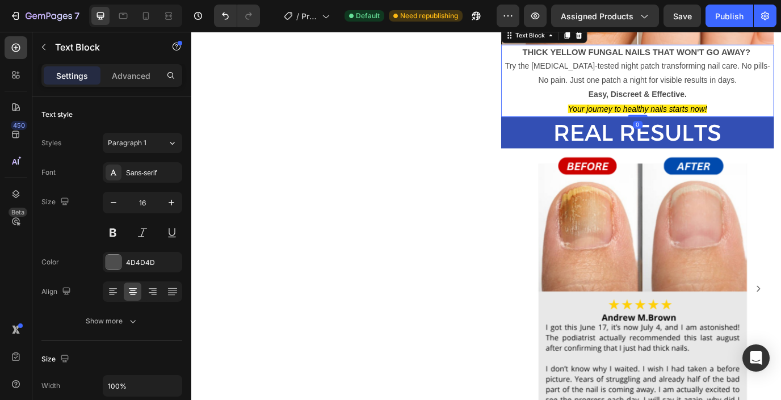
click at [675, 93] on span "Try the [MEDICAL_DATA]-tested night patch transforming nail care. No pills-No p…" at bounding box center [707, 79] width 306 height 26
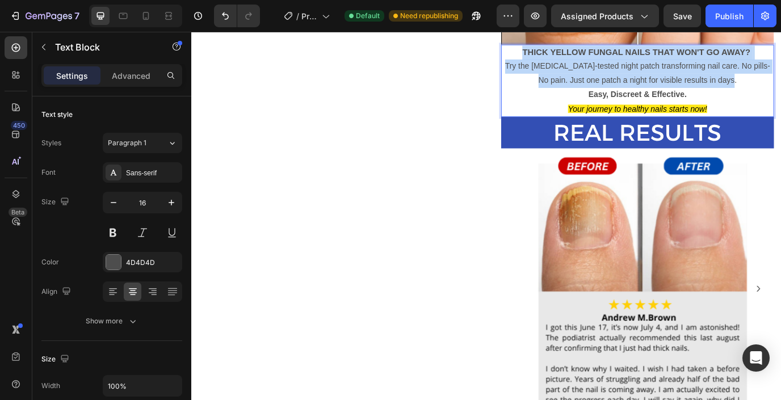
drag, startPoint x: 817, startPoint y: 242, endPoint x: 558, endPoint y: 205, distance: 261.7
click at [558, 97] on p "THICK YELLOW FUNGAL NAILS THAT WON'T GO AWAY? Try the dermatologist-tested nigh…" at bounding box center [706, 72] width 313 height 49
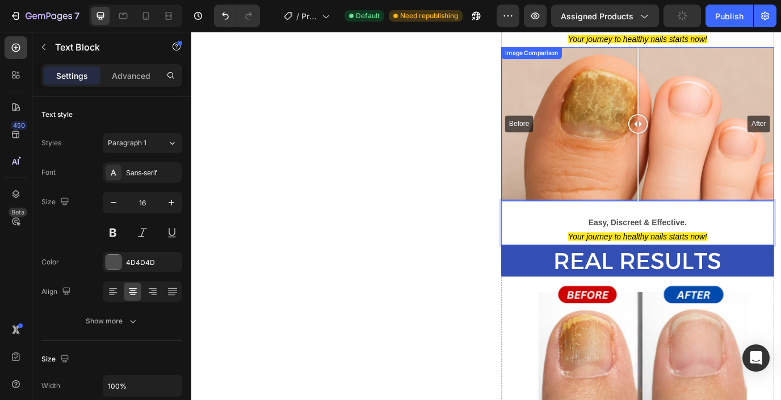
scroll to position [987, 0]
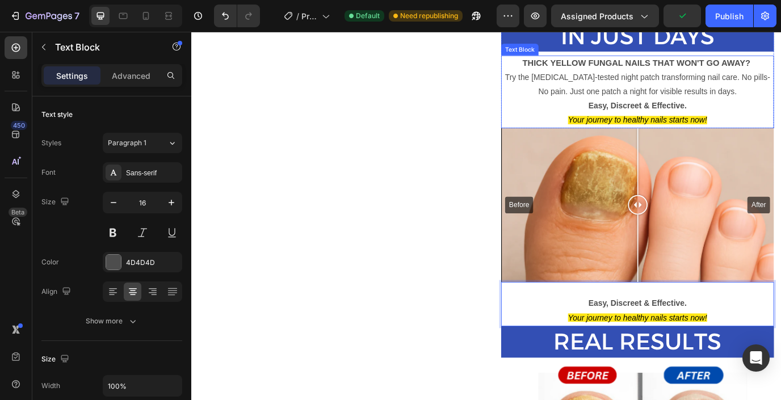
click at [710, 109] on p "THICK YELLOW FUNGAL NAILS THAT WON'T GO AWAY? Try the dermatologist-tested nigh…" at bounding box center [706, 84] width 313 height 49
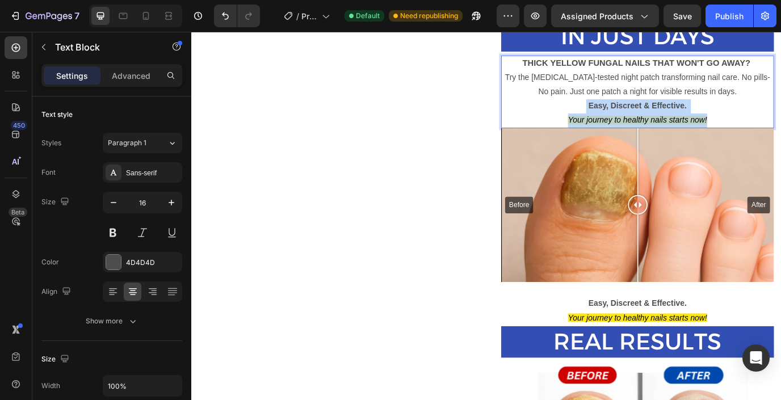
drag, startPoint x: 788, startPoint y: 283, endPoint x: 647, endPoint y: 273, distance: 141.3
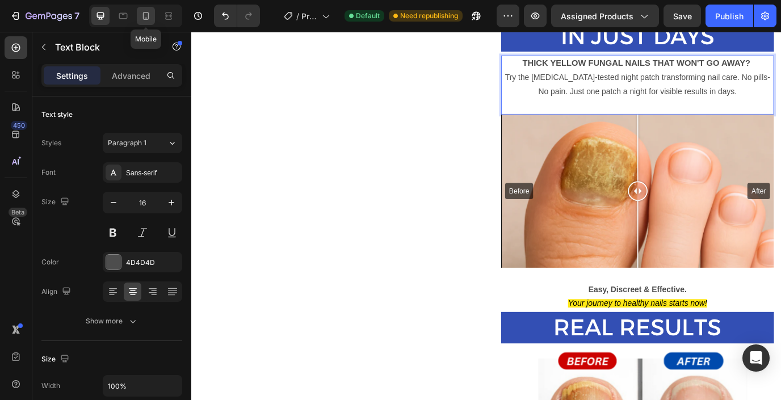
click at [151, 16] on icon at bounding box center [145, 15] width 11 height 11
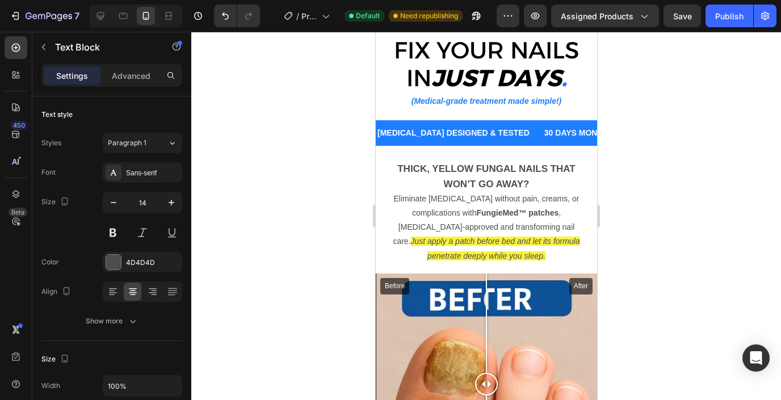
scroll to position [1095, 0]
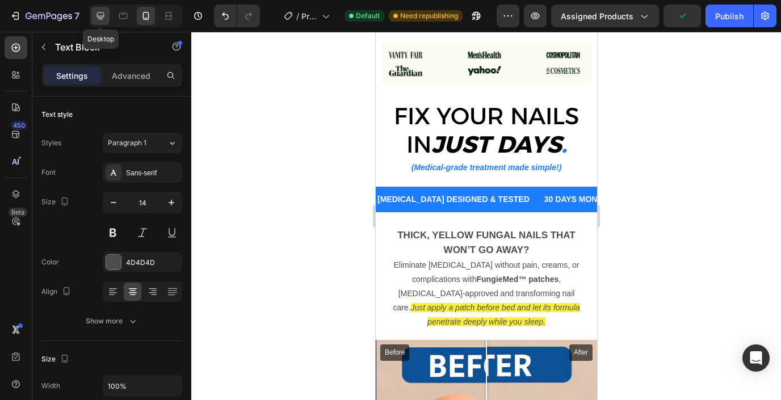
click at [103, 15] on icon at bounding box center [100, 15] width 7 height 7
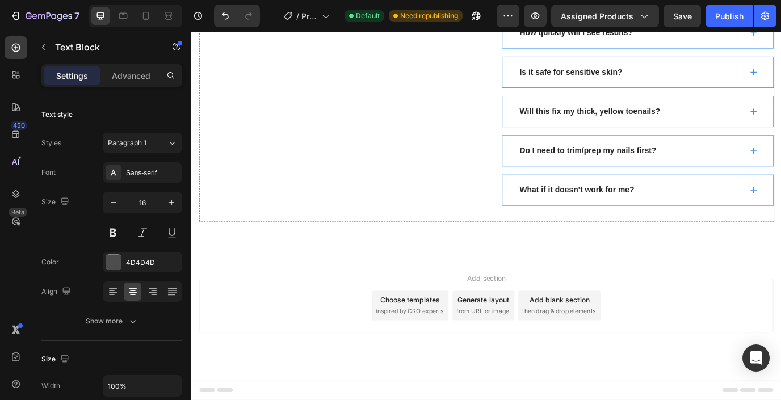
scroll to position [4183, 0]
click at [725, 10] on div "Publish" at bounding box center [730, 16] width 28 height 12
click at [153, 18] on div at bounding box center [146, 16] width 18 height 18
type input "14"
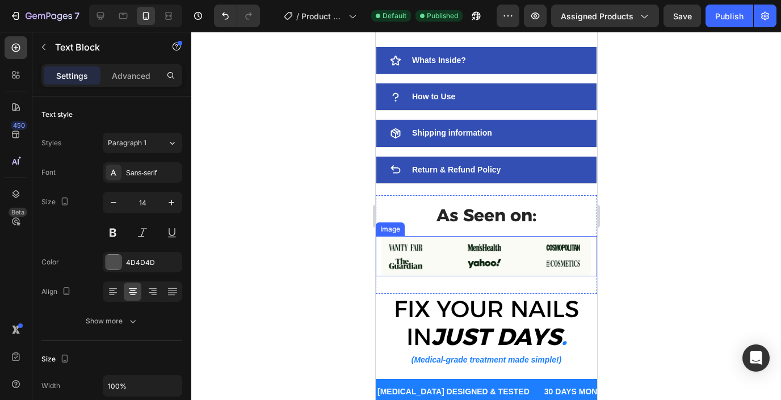
scroll to position [4228, 0]
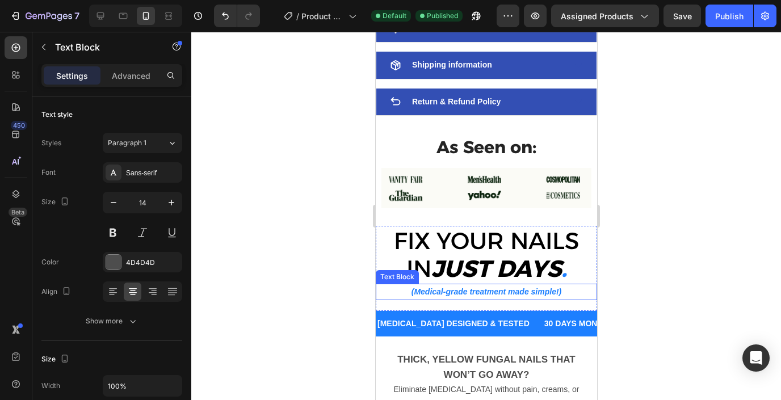
click at [484, 293] on p "(Medical-grade treatment made simple!)" at bounding box center [486, 292] width 219 height 14
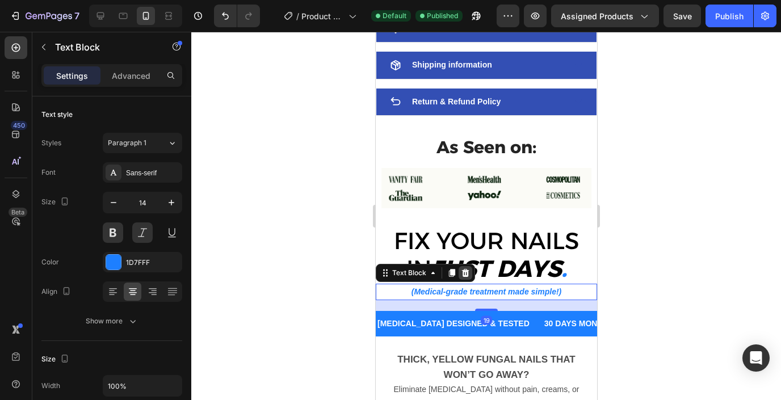
click at [467, 273] on icon at bounding box center [465, 273] width 7 height 8
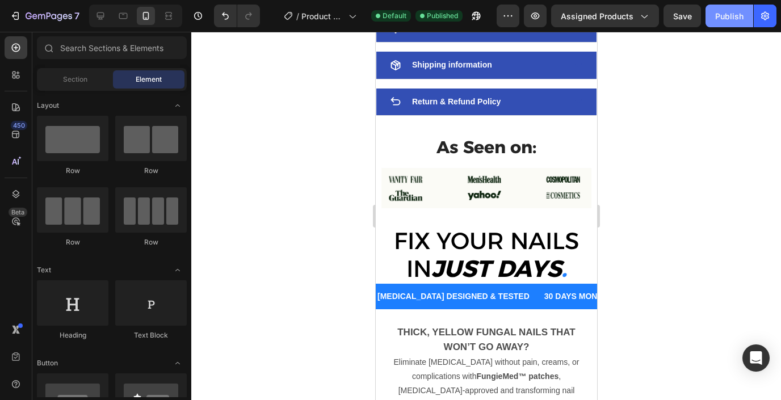
click at [731, 10] on div "Publish" at bounding box center [730, 16] width 28 height 12
